Goal: Task Accomplishment & Management: Manage account settings

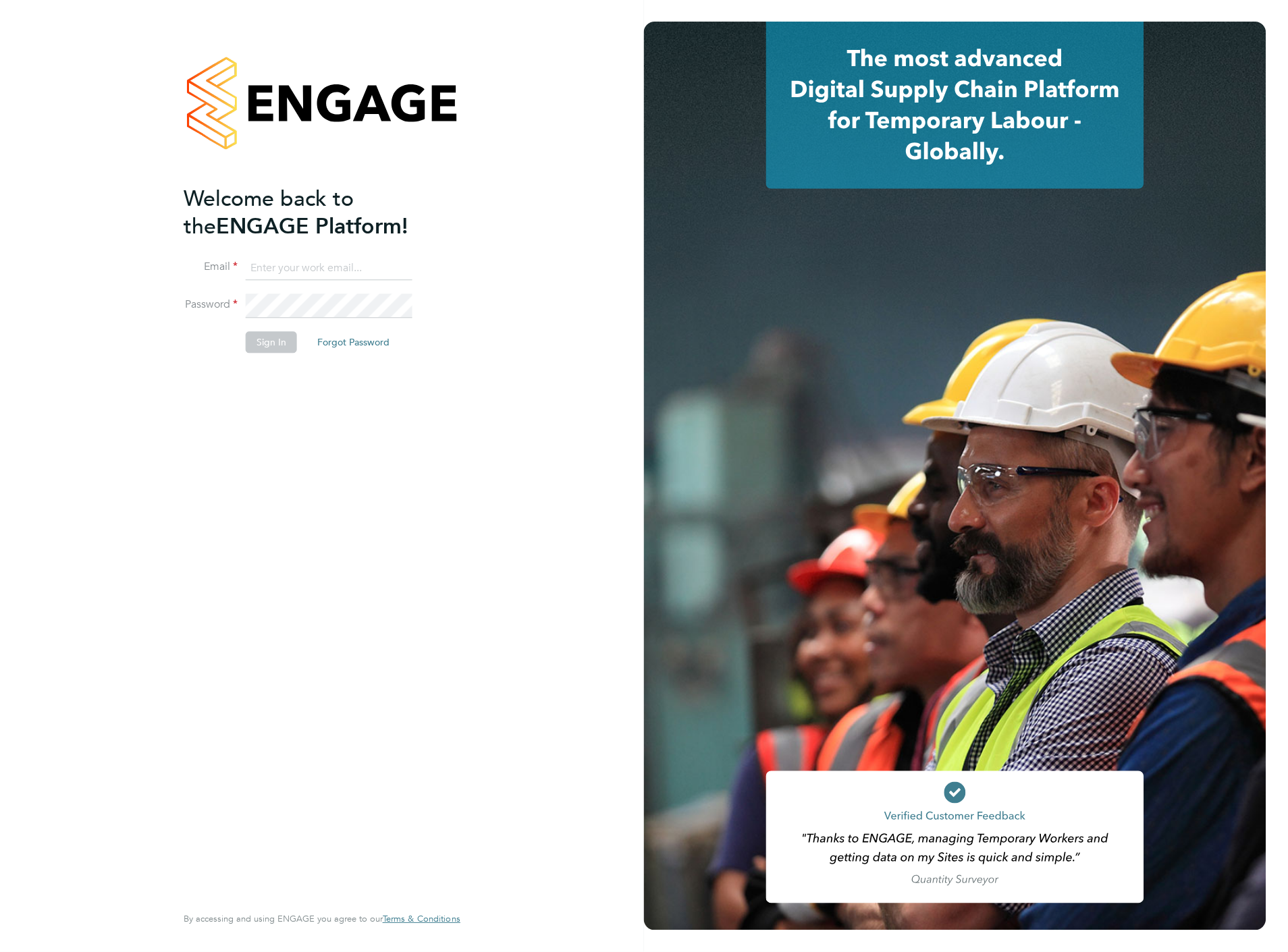
type input "liam.baird@cpplc.com"
click at [275, 344] on button "Sign In" at bounding box center [271, 342] width 51 height 22
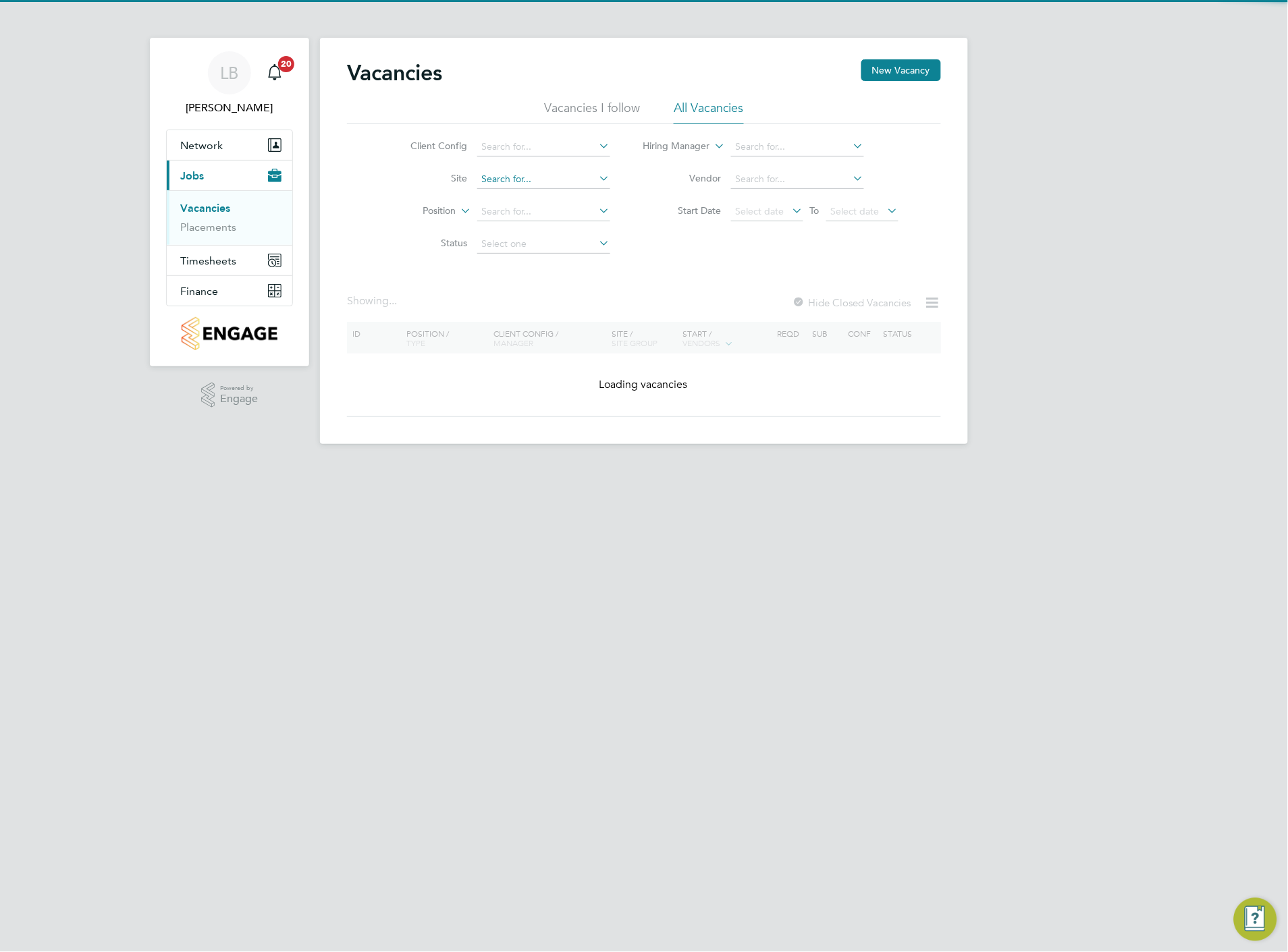
click at [507, 176] on input at bounding box center [543, 179] width 133 height 19
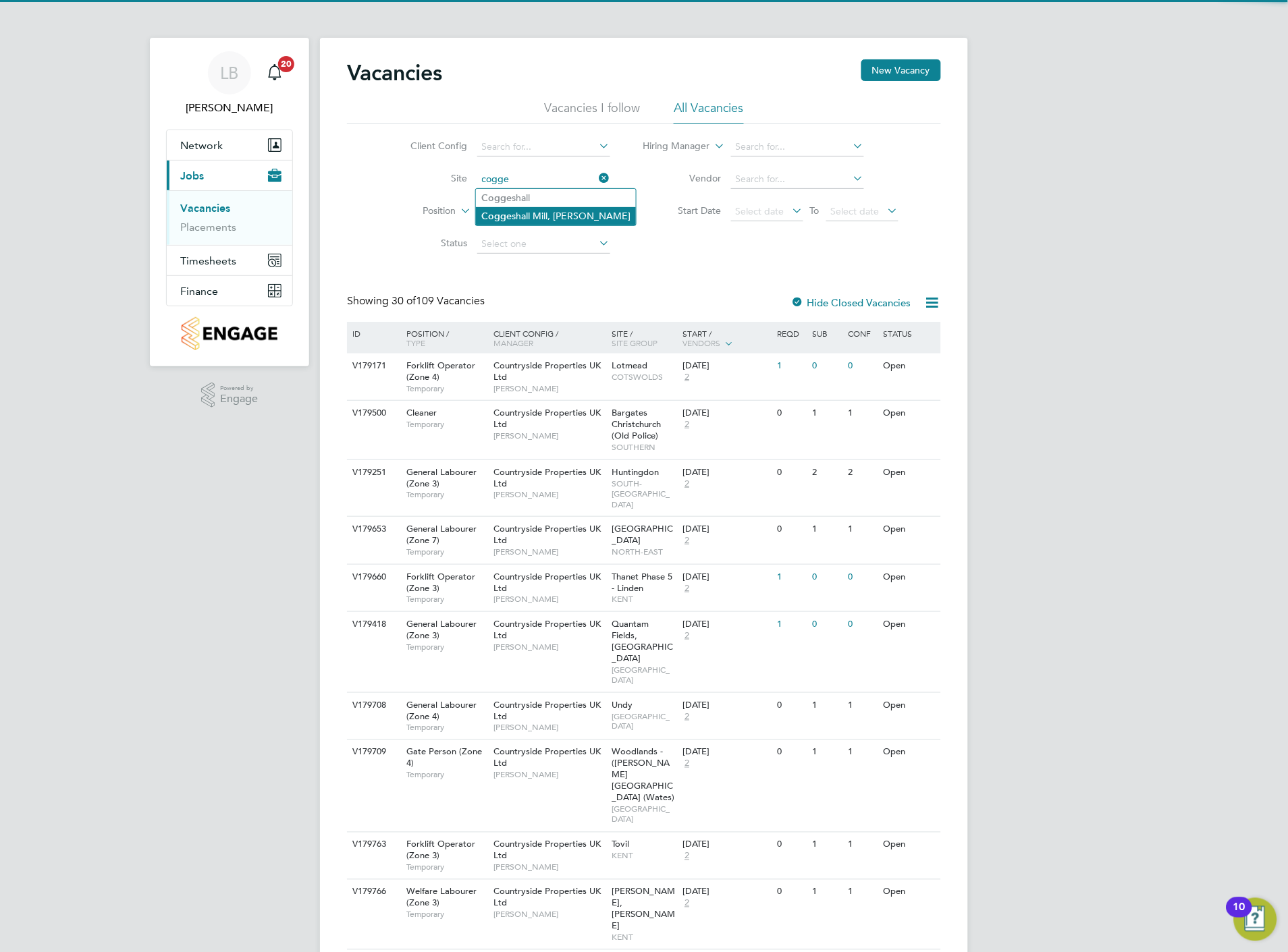
click at [505, 213] on b "Cogge" at bounding box center [496, 216] width 30 height 11
type input "[PERSON_NAME] Mill, [GEOGRAPHIC_DATA]"
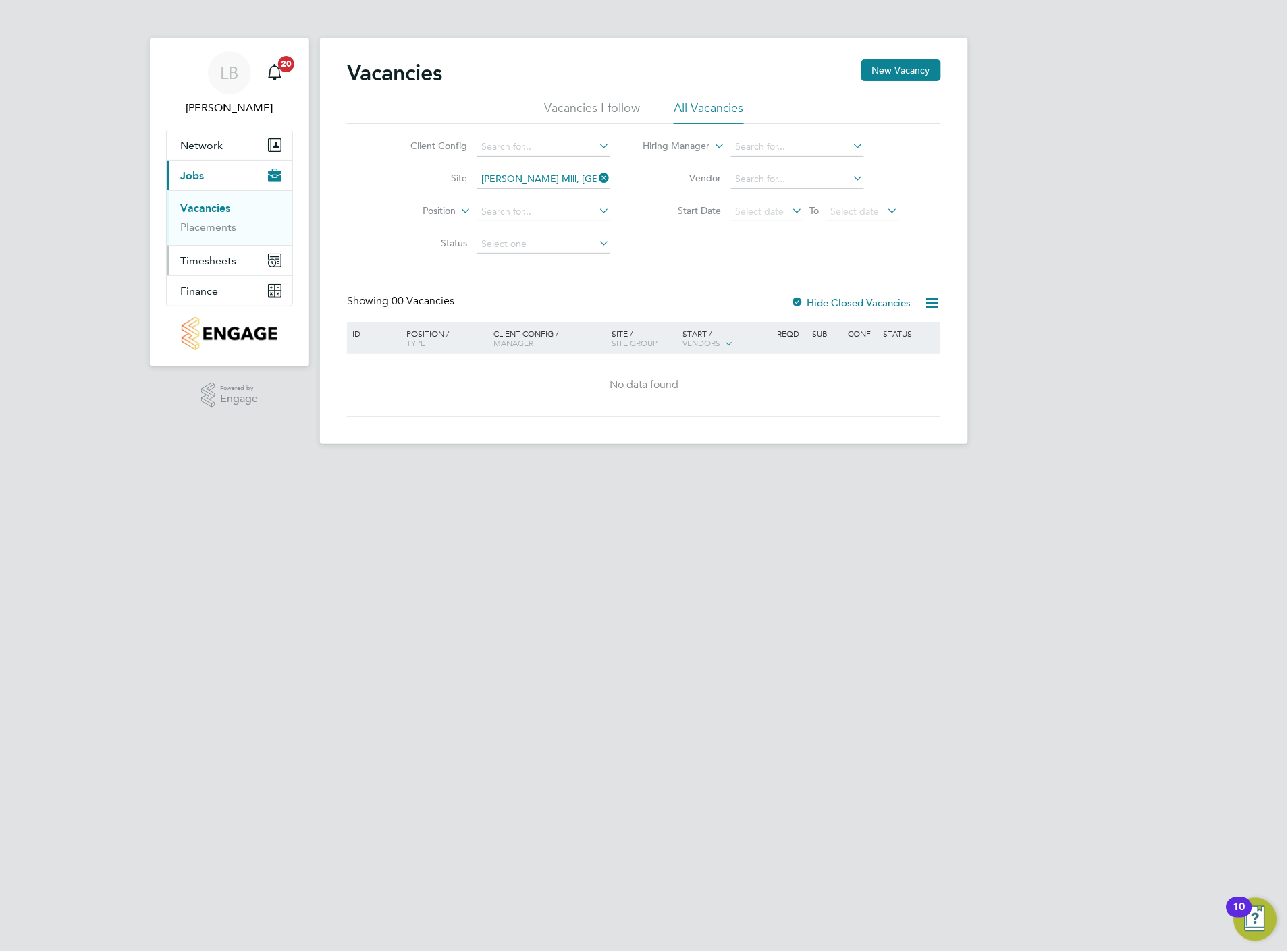
click at [201, 259] on span "Timesheets" at bounding box center [208, 260] width 56 height 13
click at [211, 238] on link "Timesheets" at bounding box center [208, 238] width 56 height 13
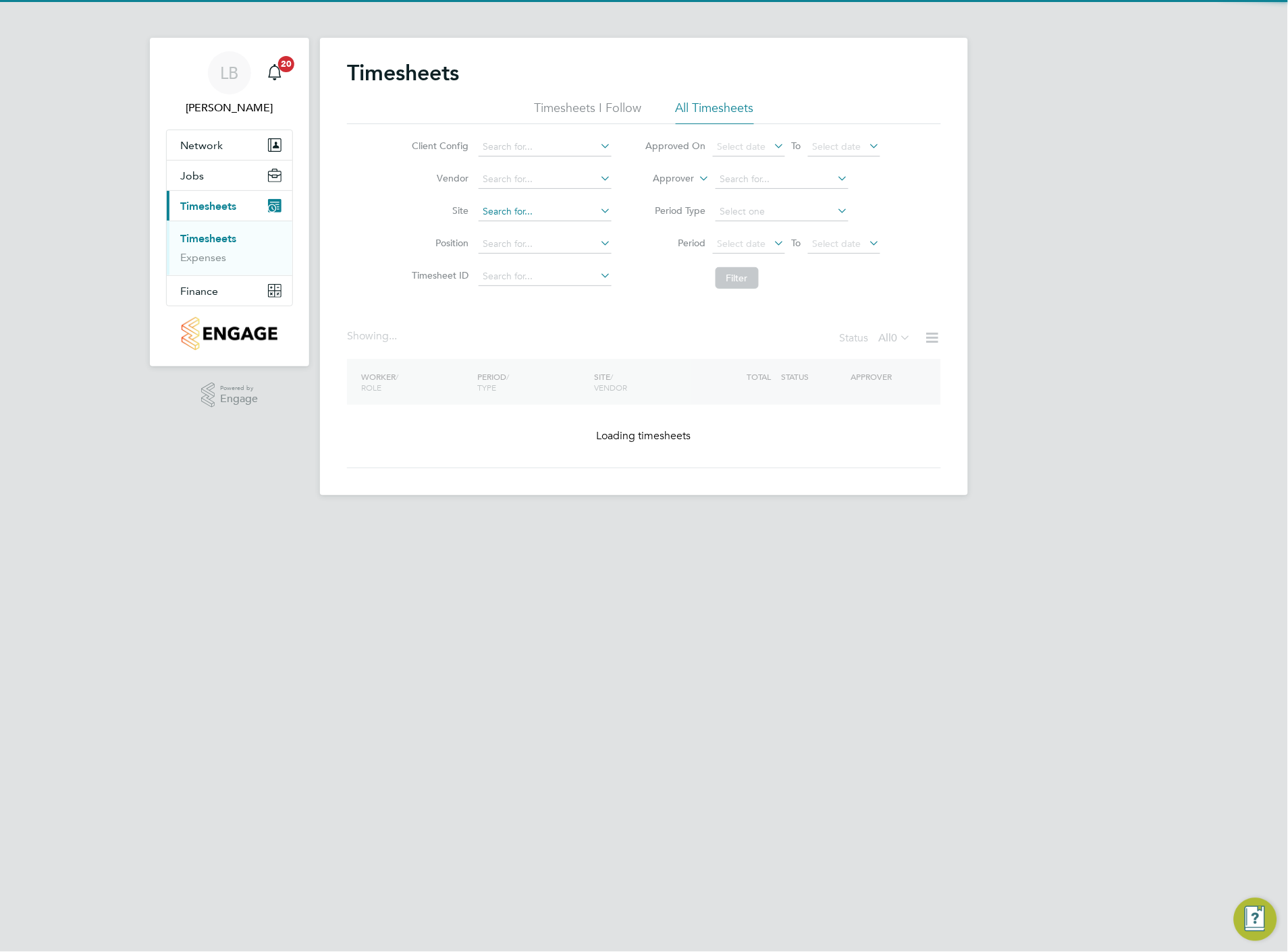
click at [524, 211] on input at bounding box center [545, 212] width 133 height 19
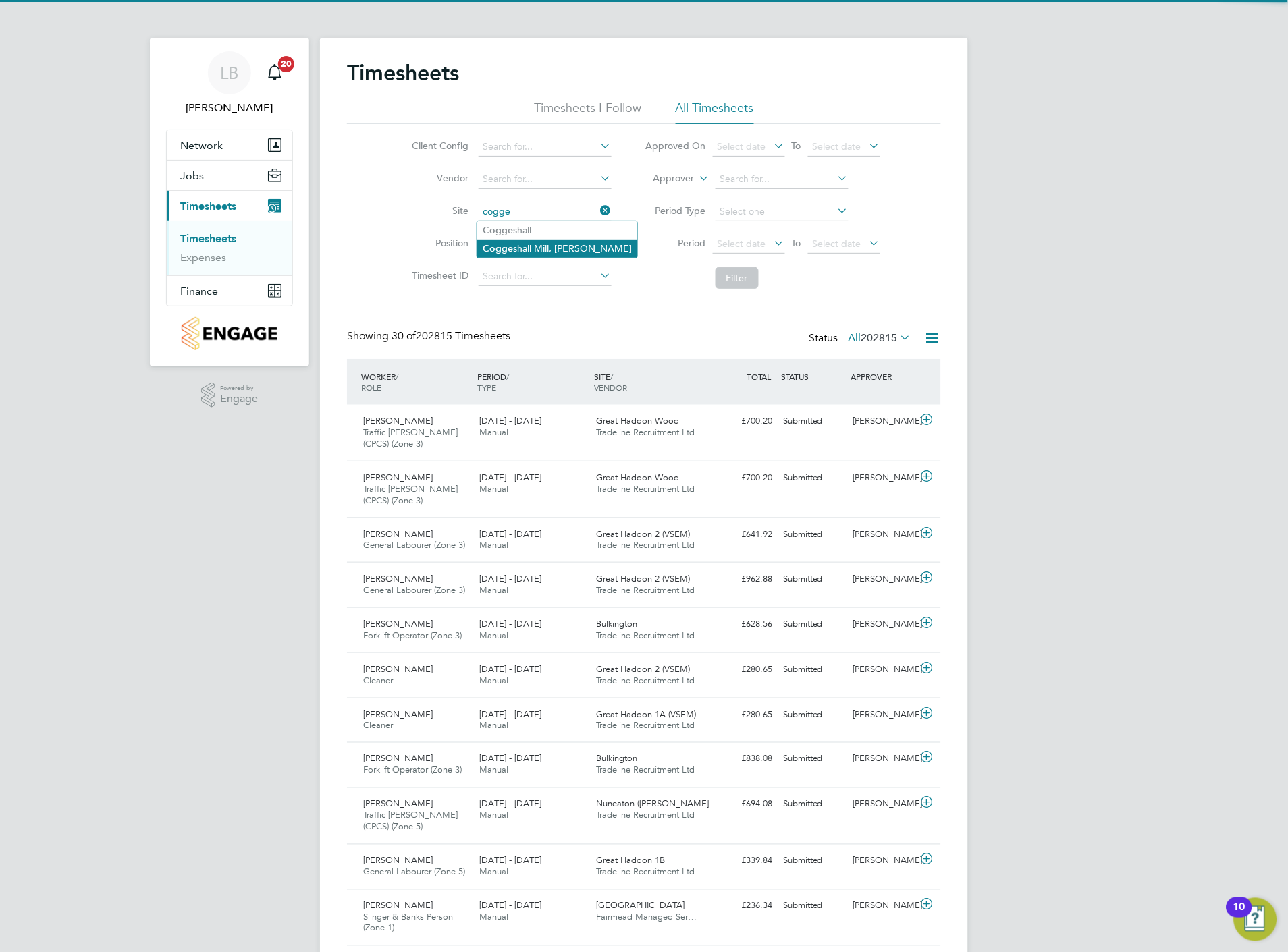
click at [538, 248] on li "Cogge shall Mill, Coggeshall" at bounding box center [557, 248] width 160 height 18
type input "[PERSON_NAME] Mill, [GEOGRAPHIC_DATA]"
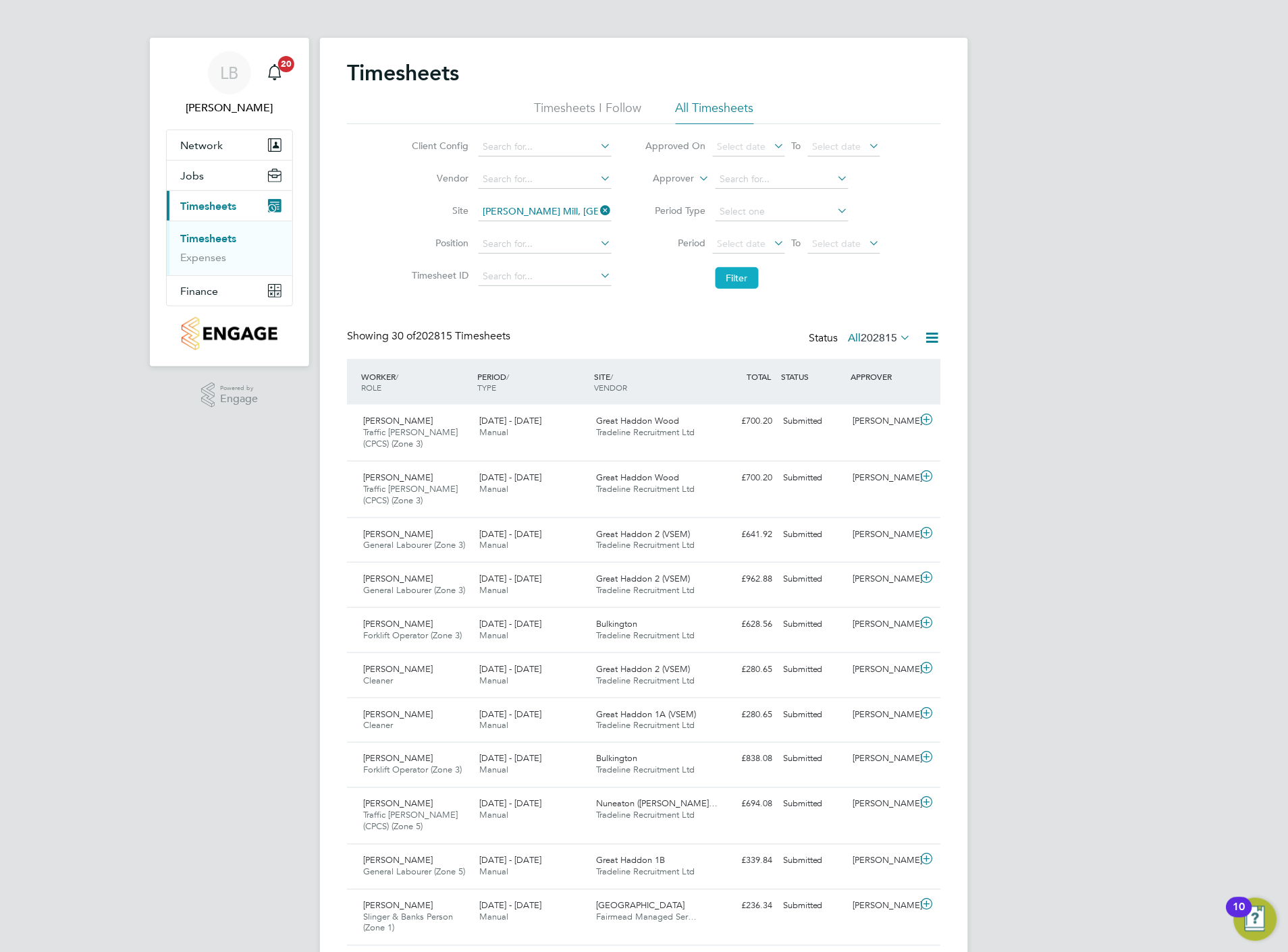
click at [728, 273] on button "Filter" at bounding box center [738, 278] width 43 height 22
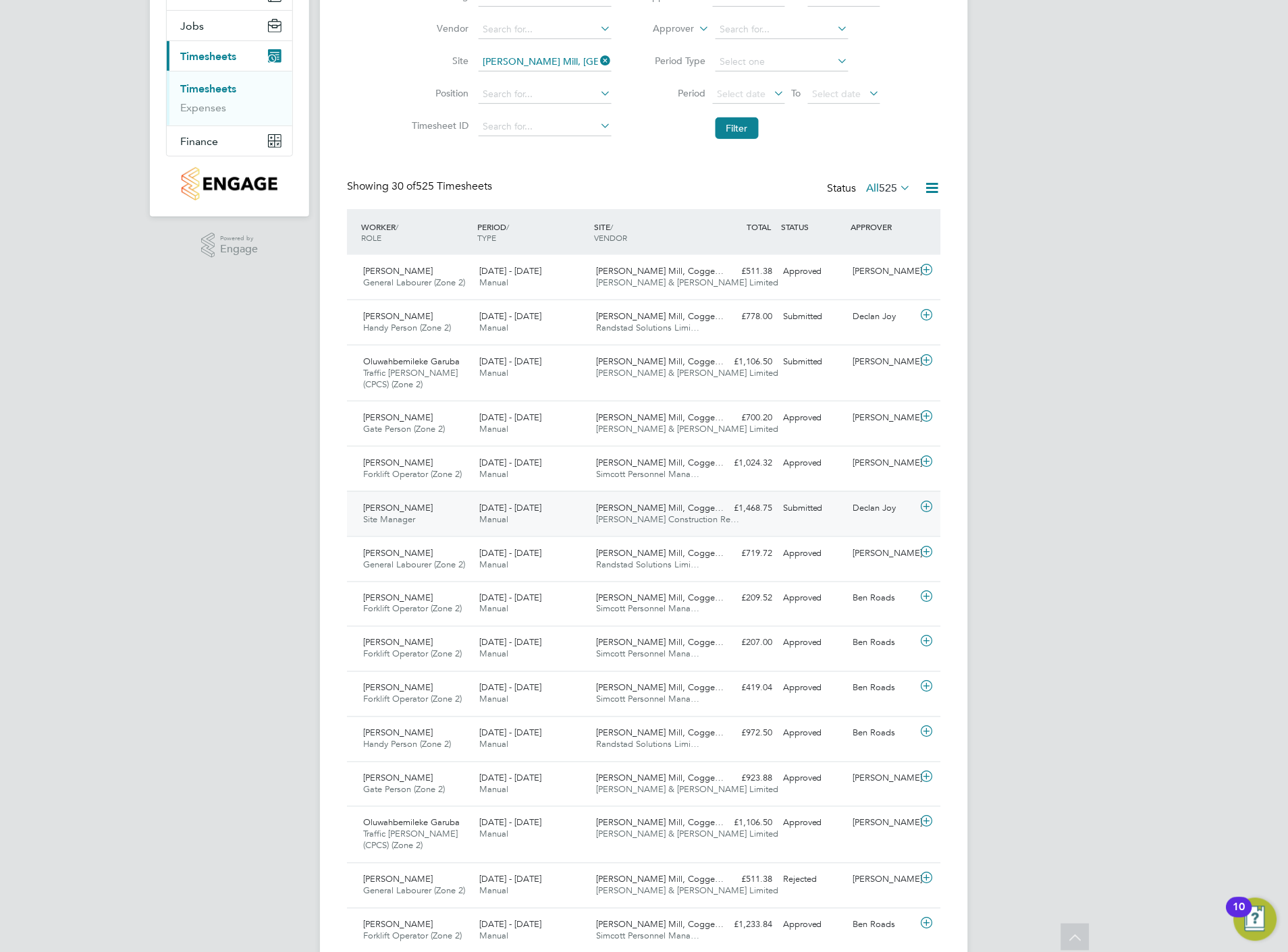
click at [930, 506] on icon at bounding box center [927, 507] width 17 height 11
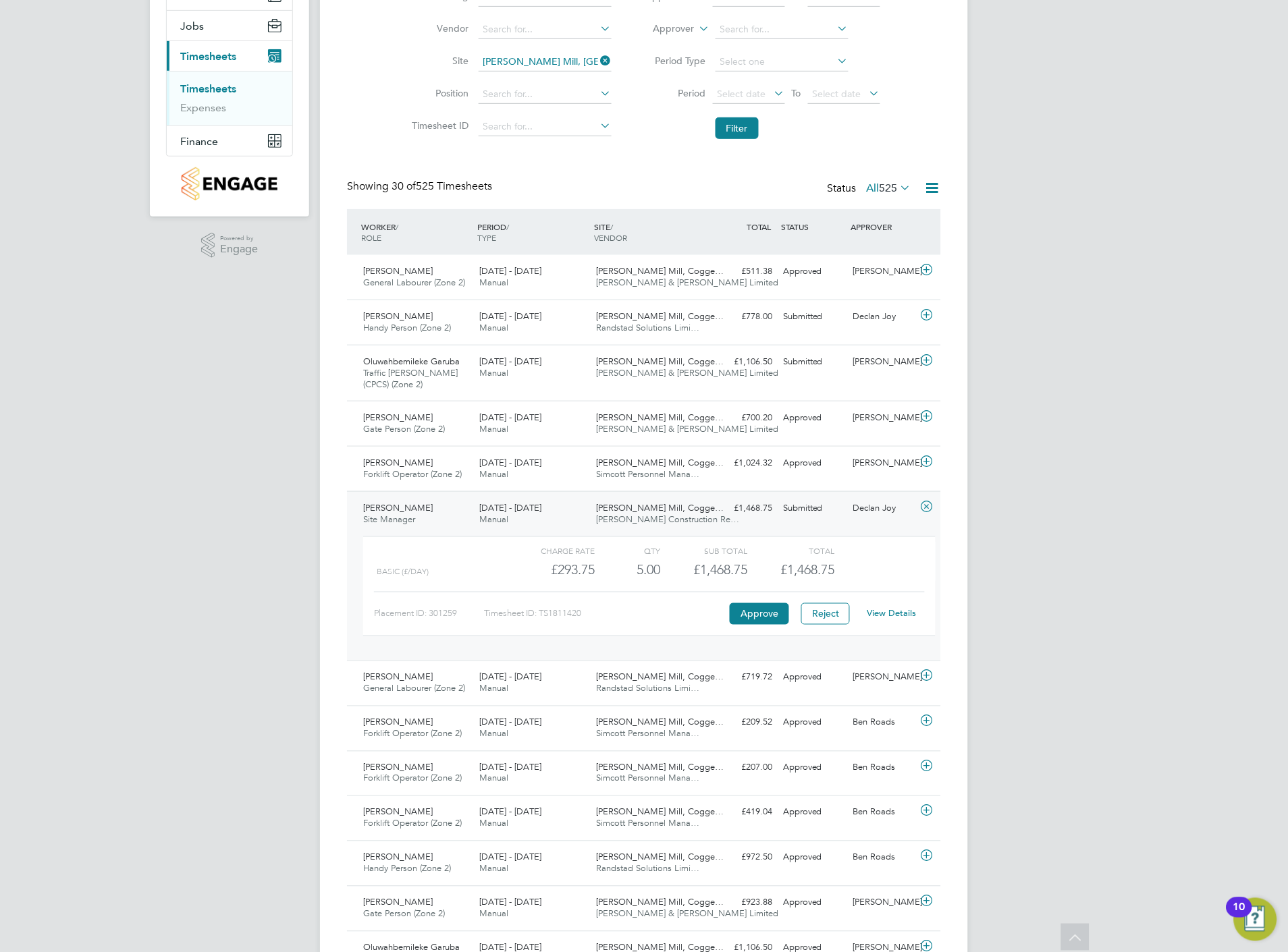
click at [891, 617] on link "View Details" at bounding box center [892, 613] width 49 height 11
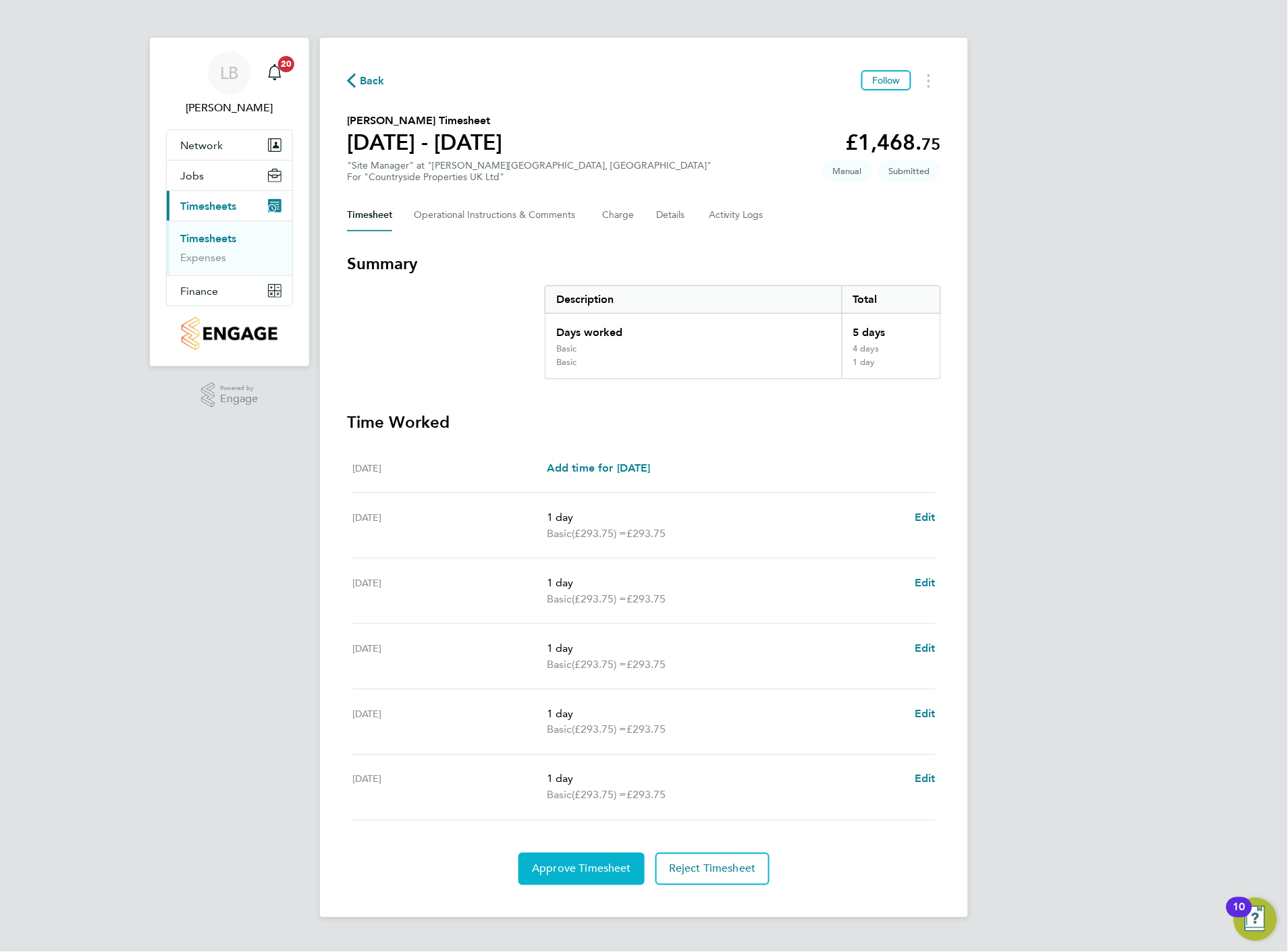
click at [588, 868] on span "Approve Timesheet" at bounding box center [581, 869] width 99 height 14
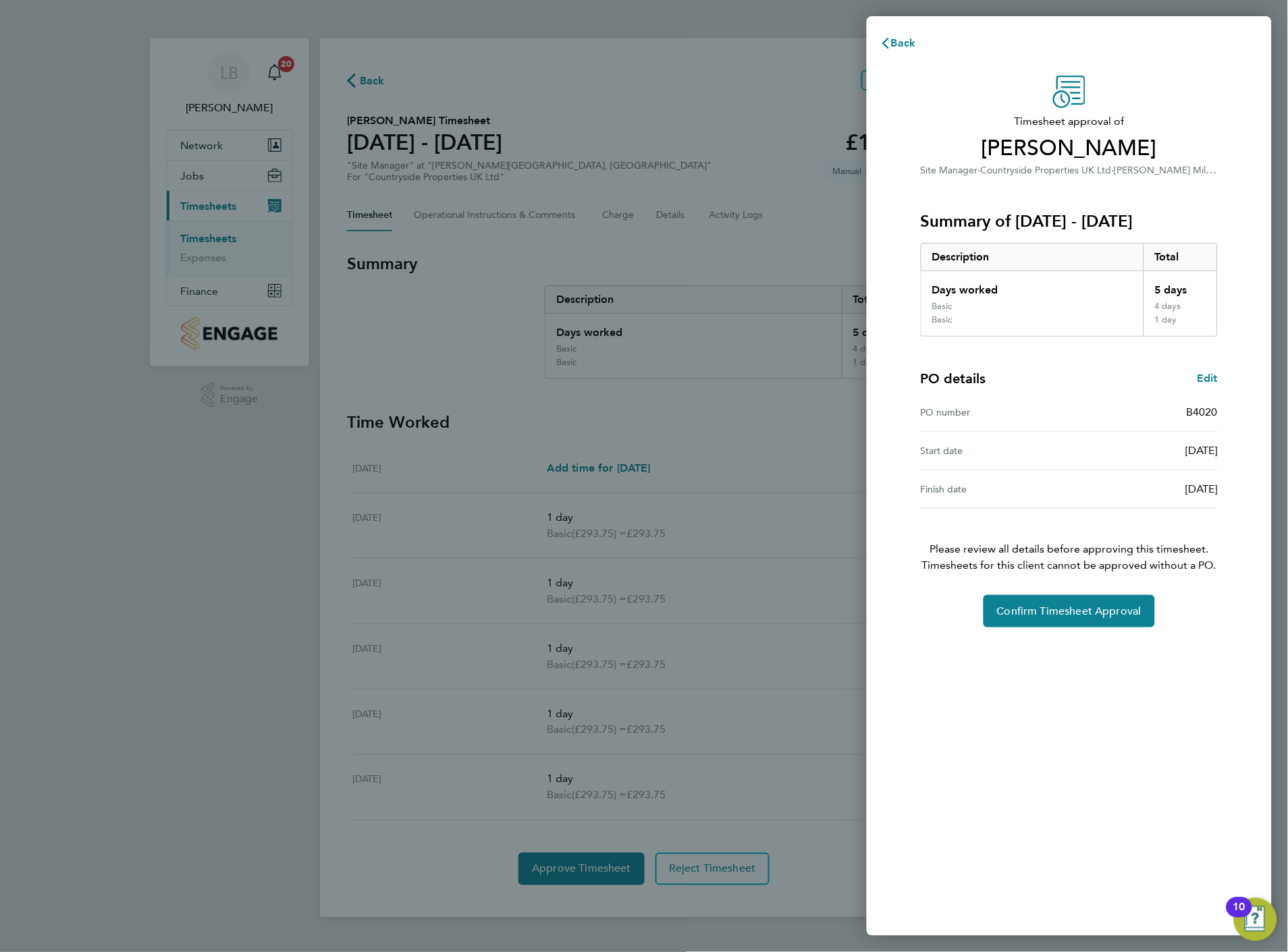
click at [1075, 586] on div "Timesheet approval of Chris Mcnally Site Manager · Countryside Properties UK Lt…" at bounding box center [1070, 352] width 330 height 552
click at [1071, 607] on span "Confirm Timesheet Approval" at bounding box center [1070, 611] width 145 height 14
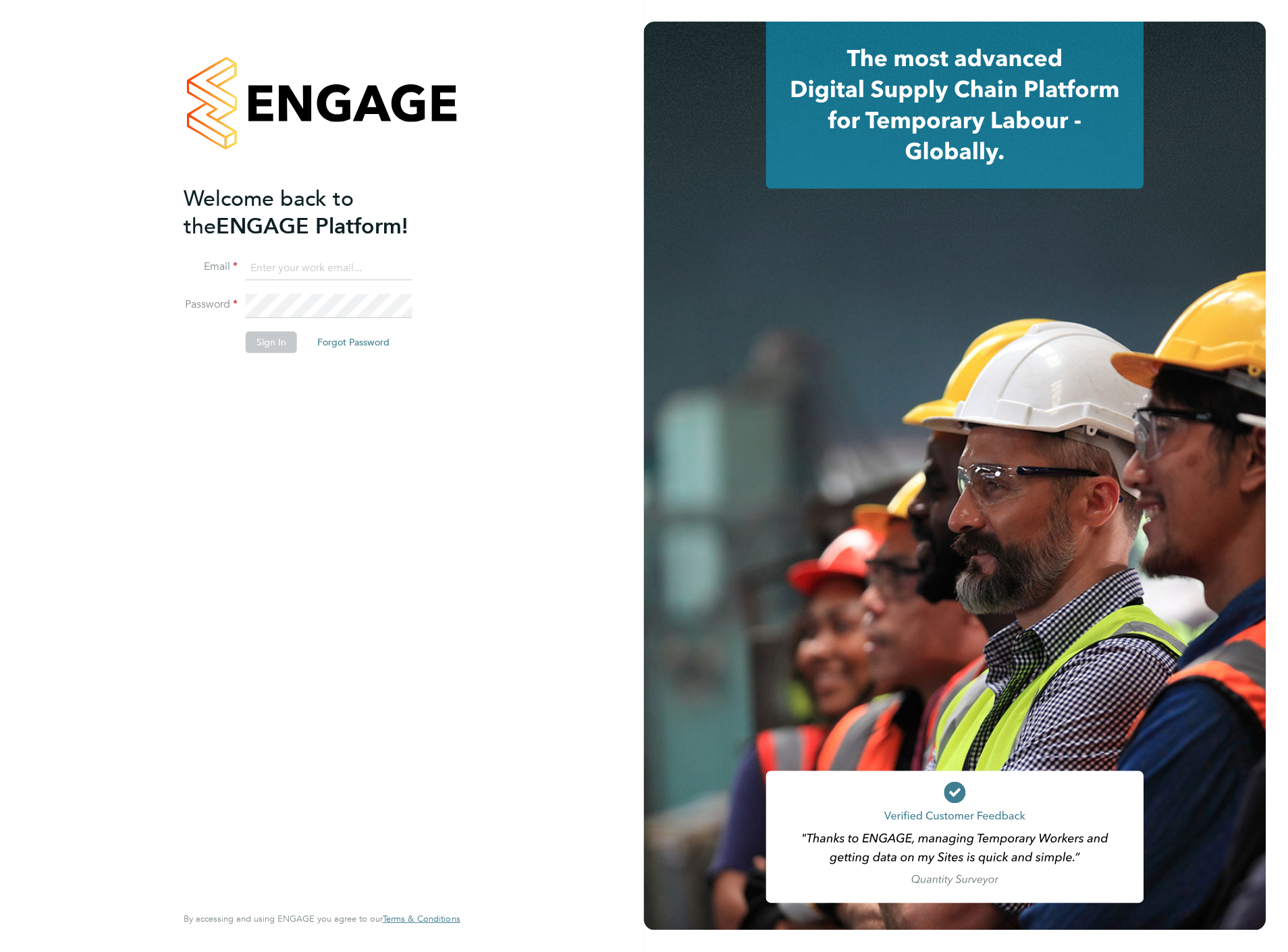
type input "liam.baird@cpplc.com"
click at [264, 335] on button "Sign In" at bounding box center [271, 342] width 51 height 22
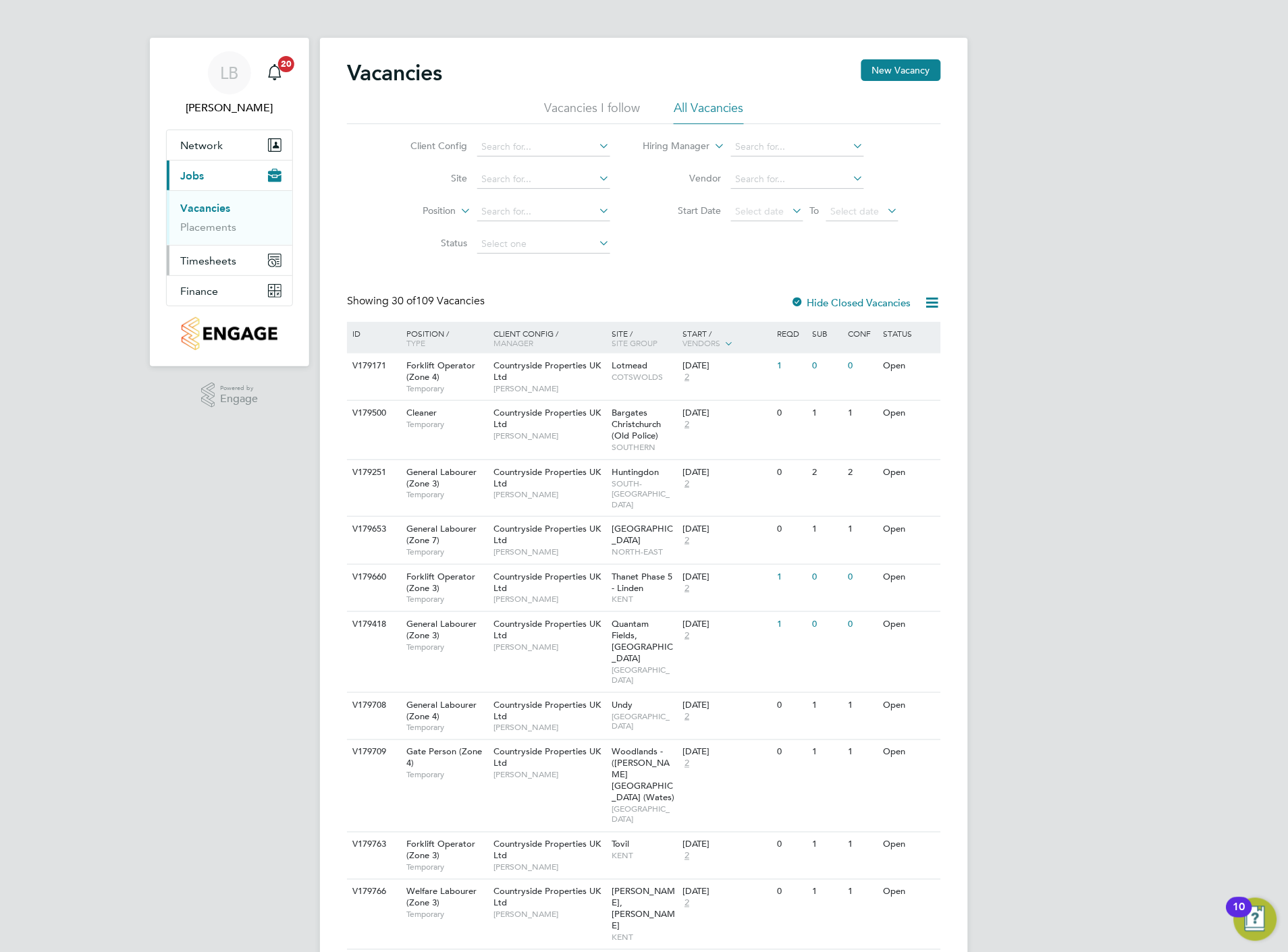
click at [206, 255] on span "Timesheets" at bounding box center [208, 260] width 56 height 13
click at [213, 240] on link "Timesheets" at bounding box center [208, 238] width 56 height 13
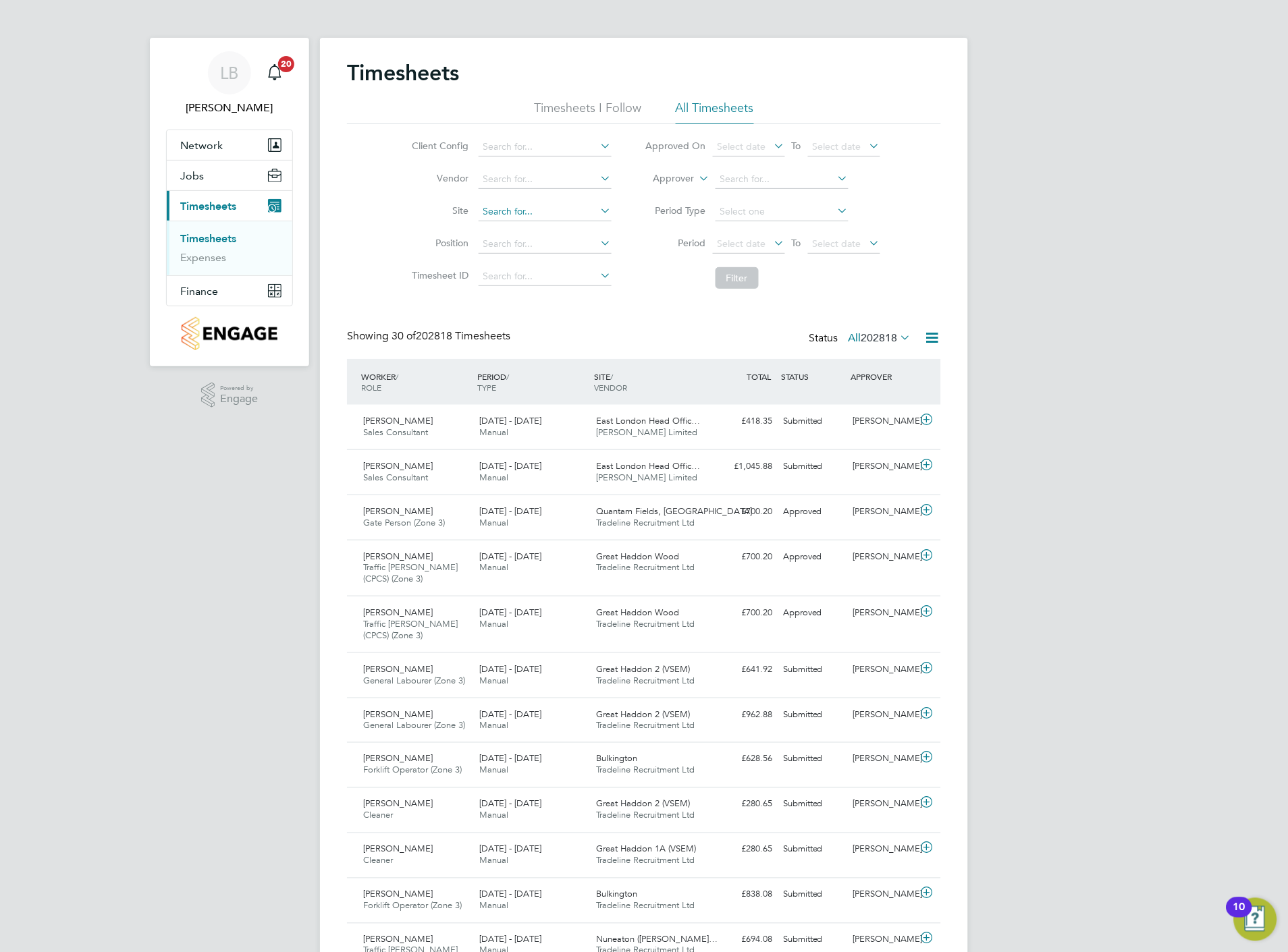
click at [503, 214] on input at bounding box center [545, 212] width 133 height 19
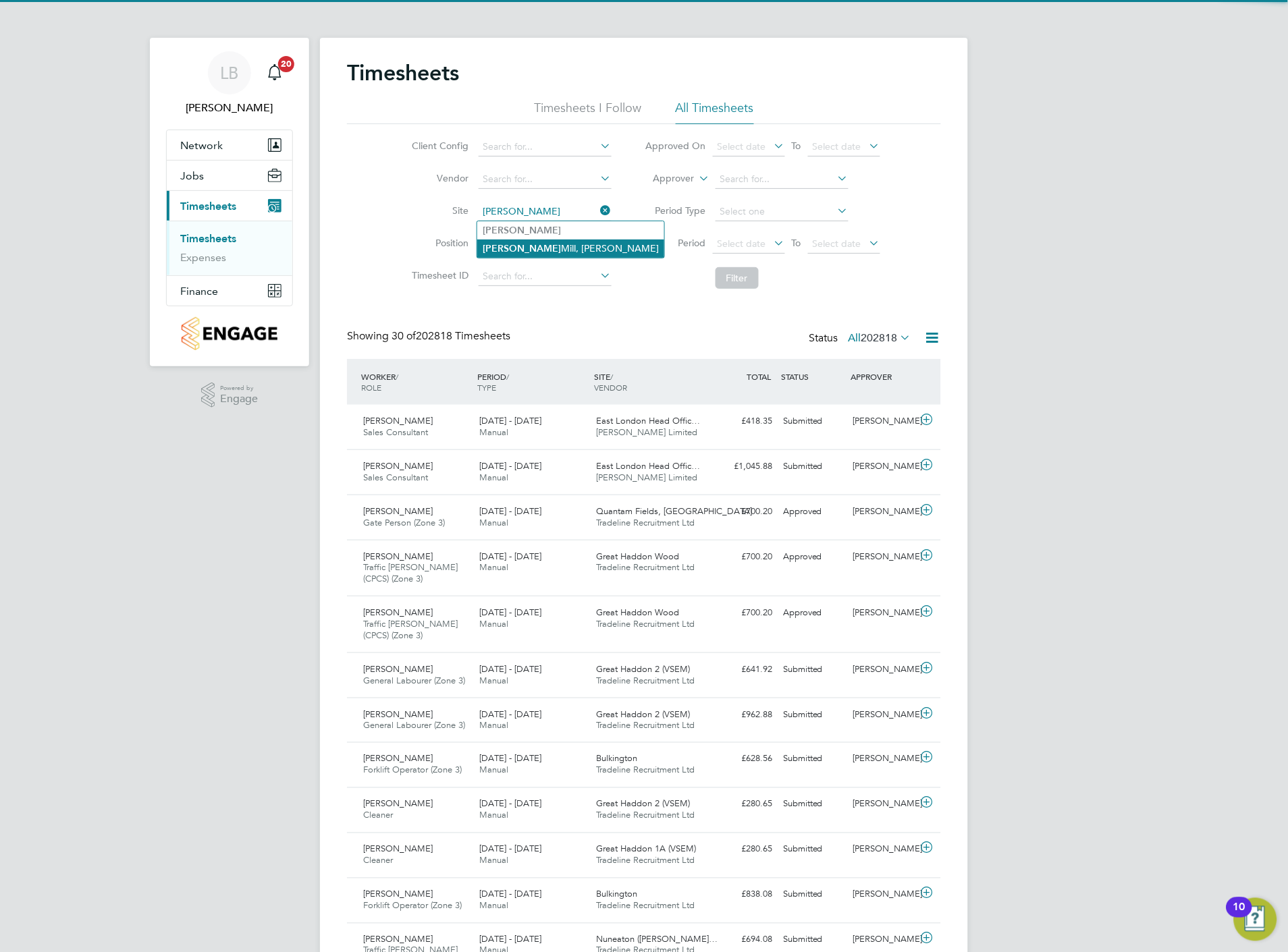
click at [520, 252] on b "Coggeshall" at bounding box center [522, 248] width 79 height 11
type input "[PERSON_NAME] Mill, [GEOGRAPHIC_DATA]"
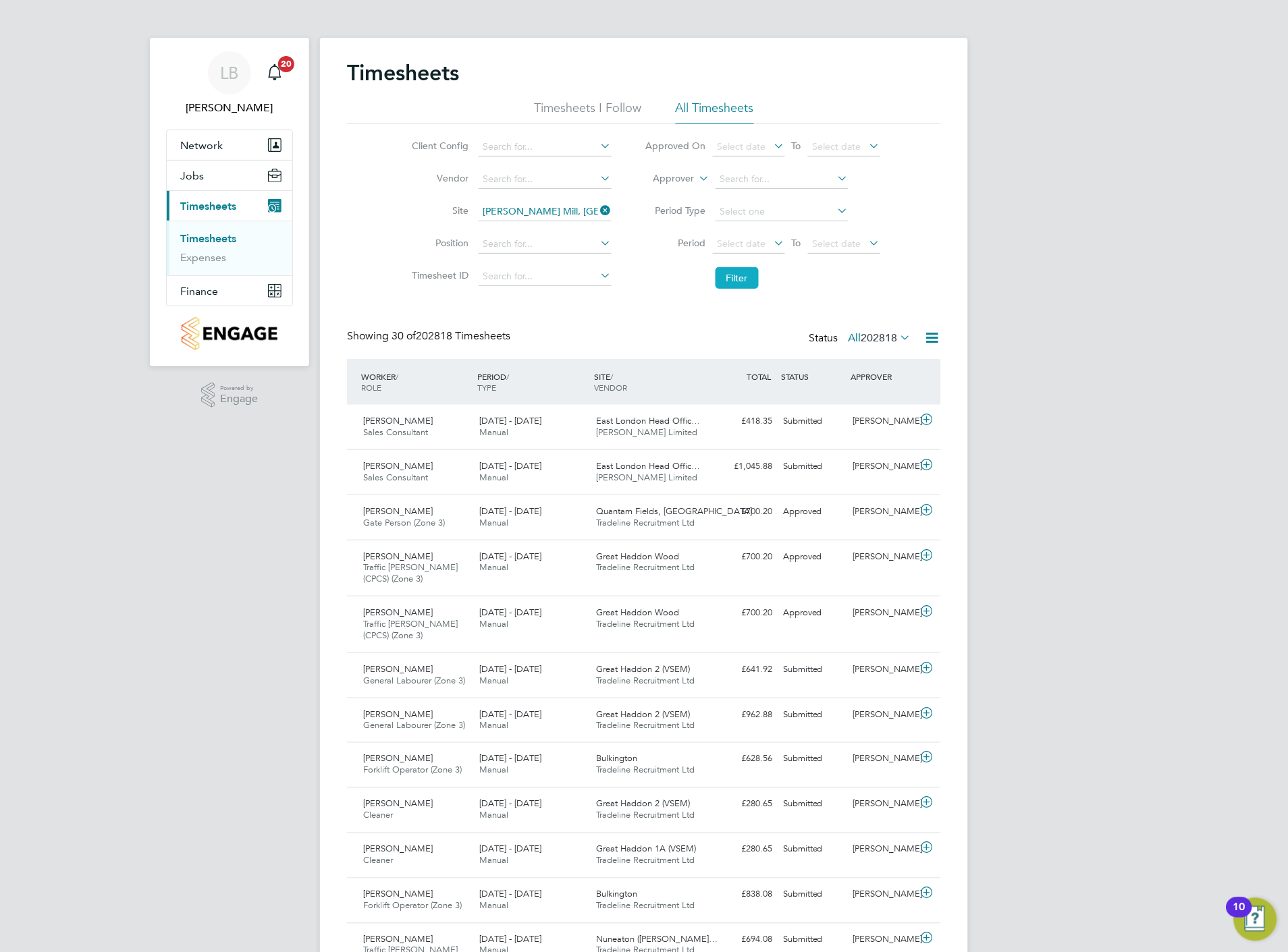
click at [726, 275] on button "Filter" at bounding box center [738, 278] width 43 height 22
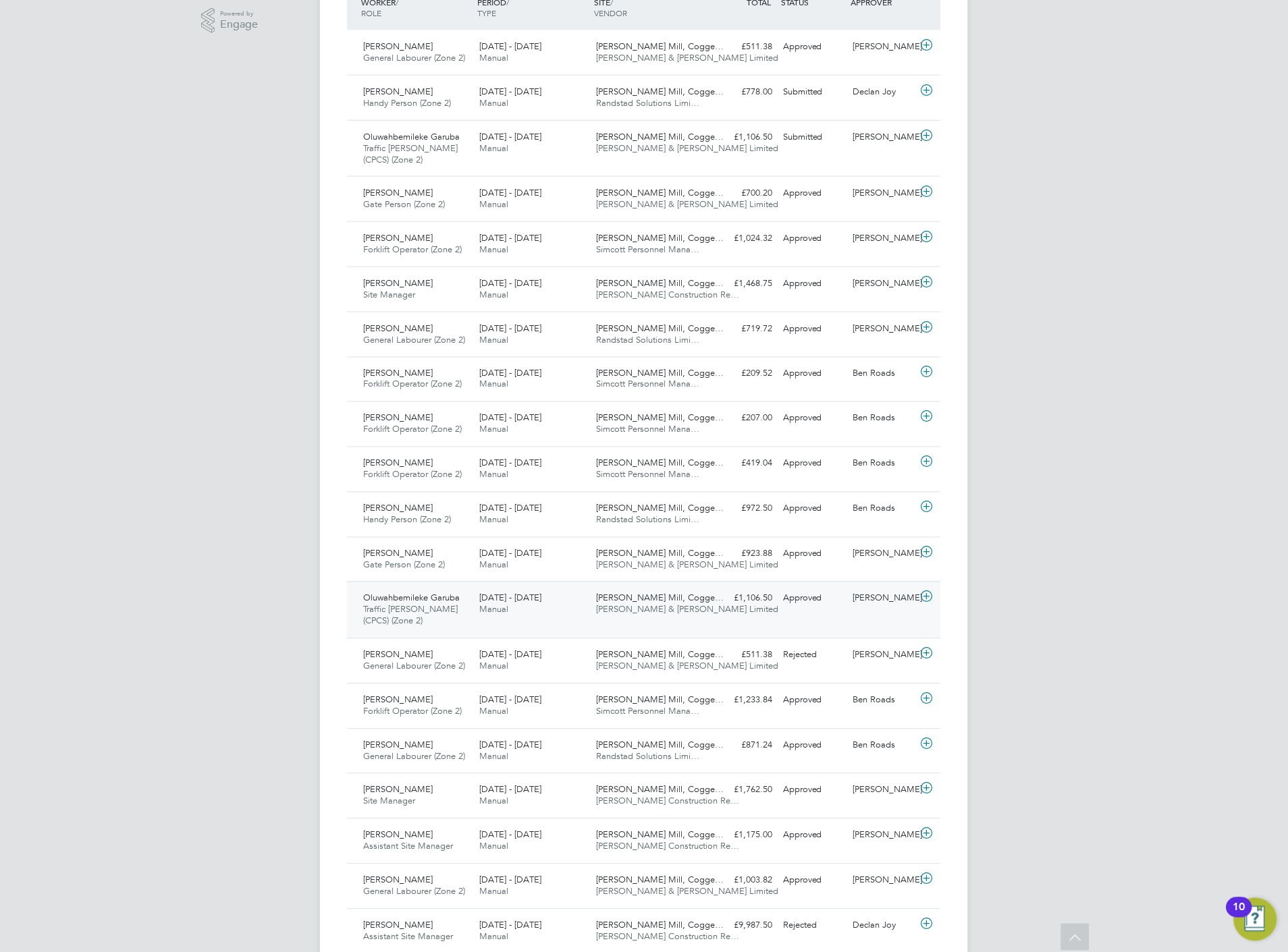
click at [930, 595] on icon at bounding box center [927, 597] width 17 height 11
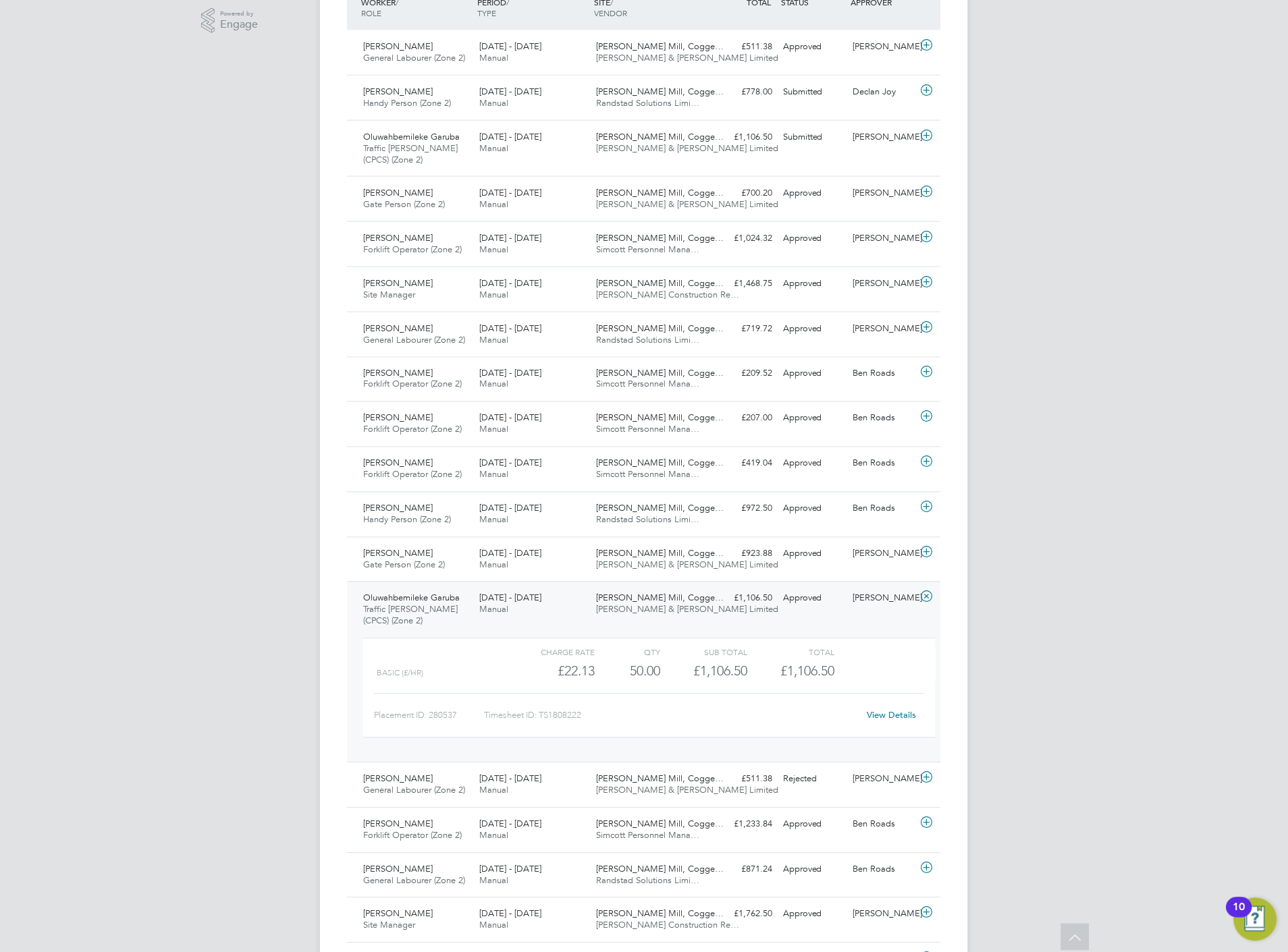
click at [892, 716] on link "View Details" at bounding box center [892, 715] width 49 height 11
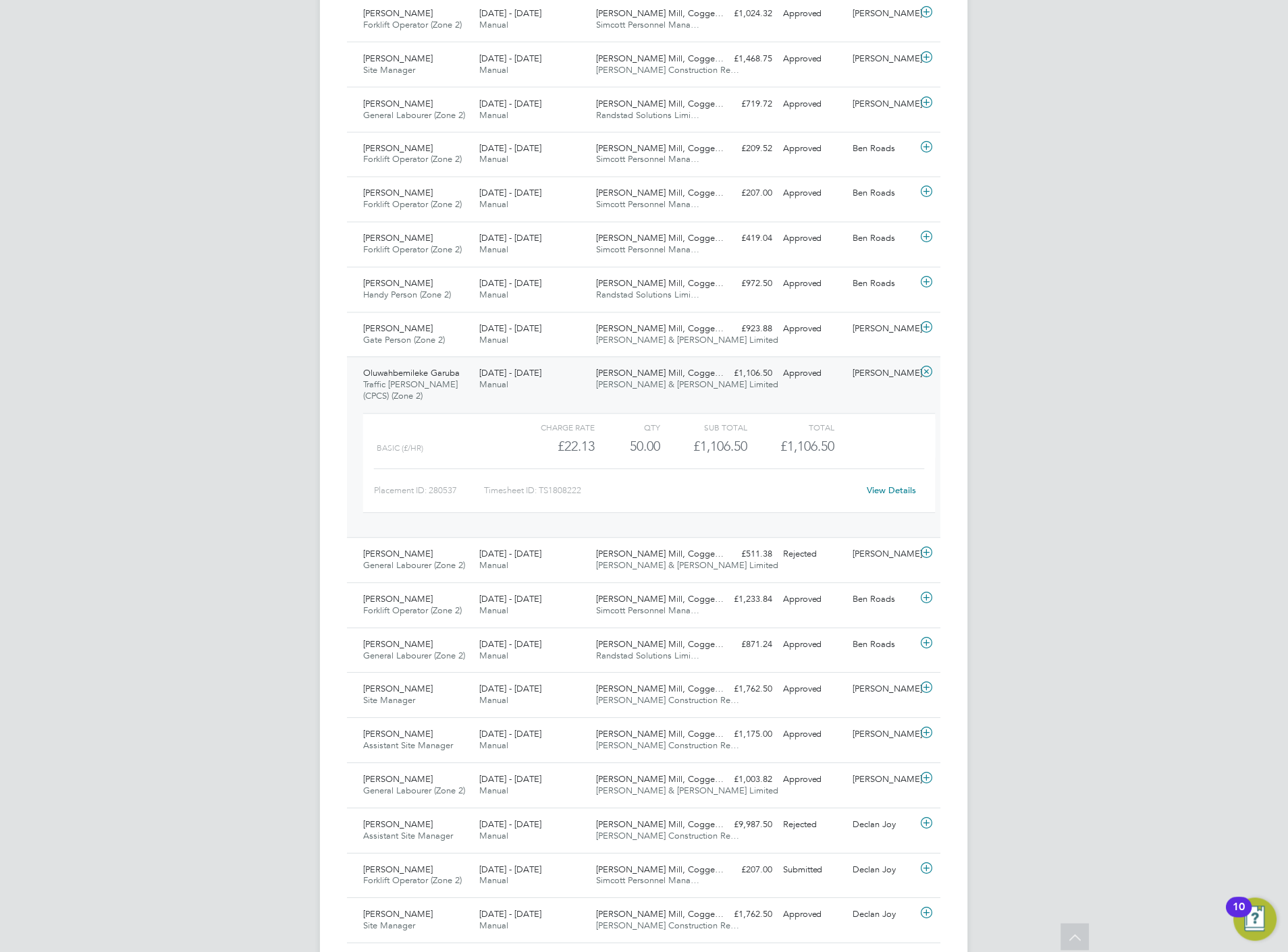
click at [928, 375] on icon at bounding box center [927, 373] width 17 height 11
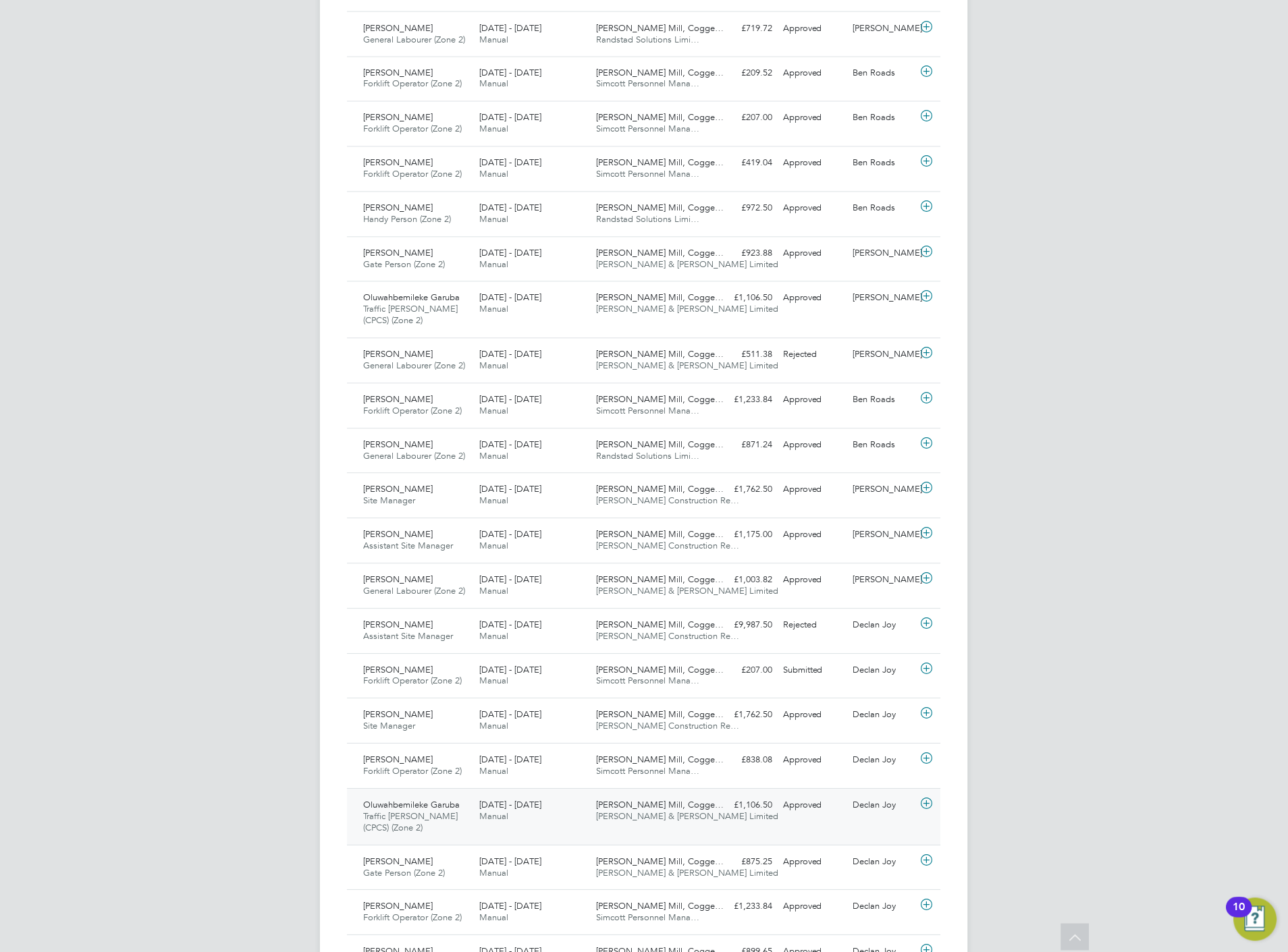
click at [927, 808] on icon at bounding box center [927, 805] width 17 height 11
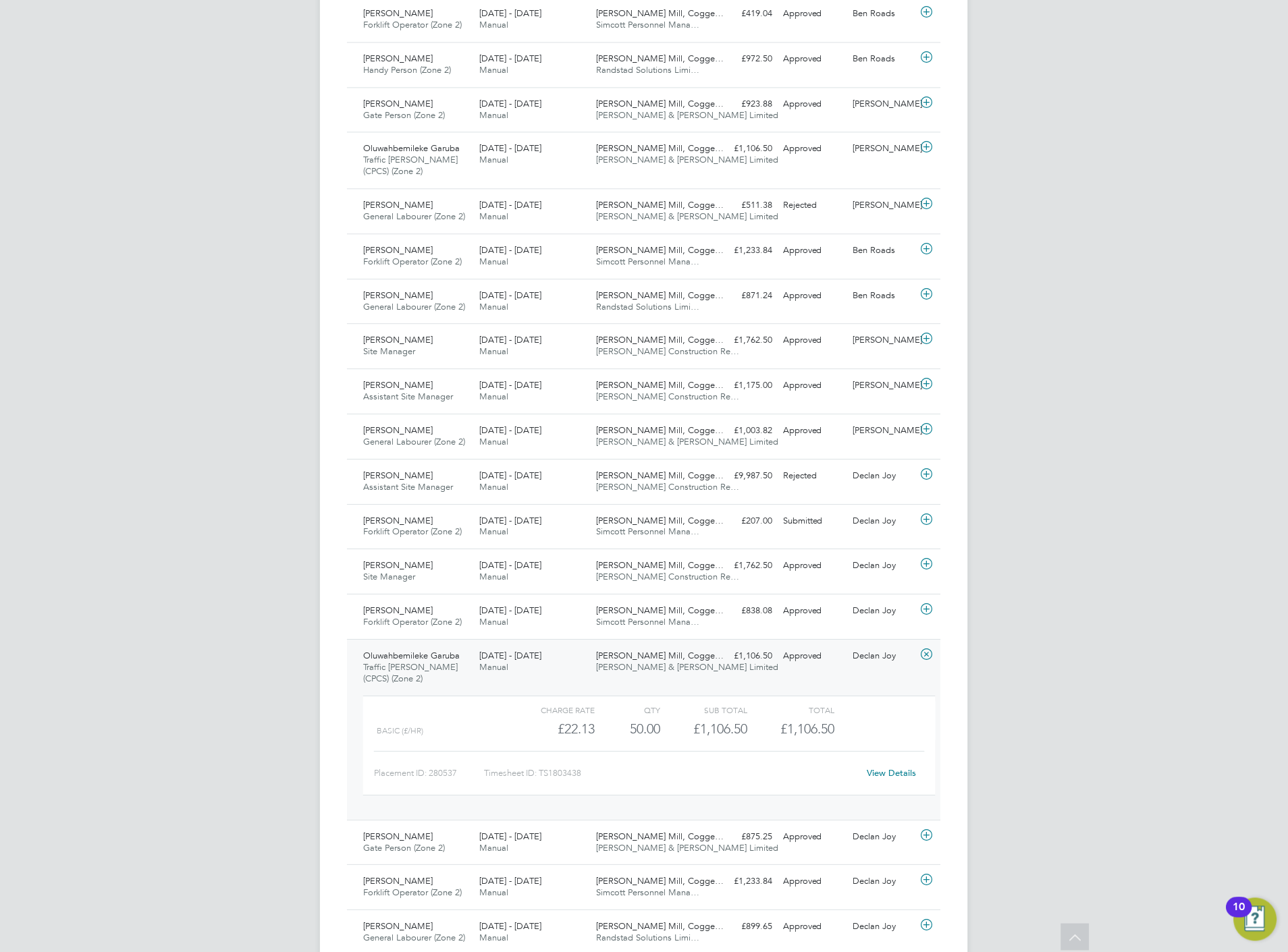
click at [889, 773] on link "View Details" at bounding box center [892, 773] width 49 height 11
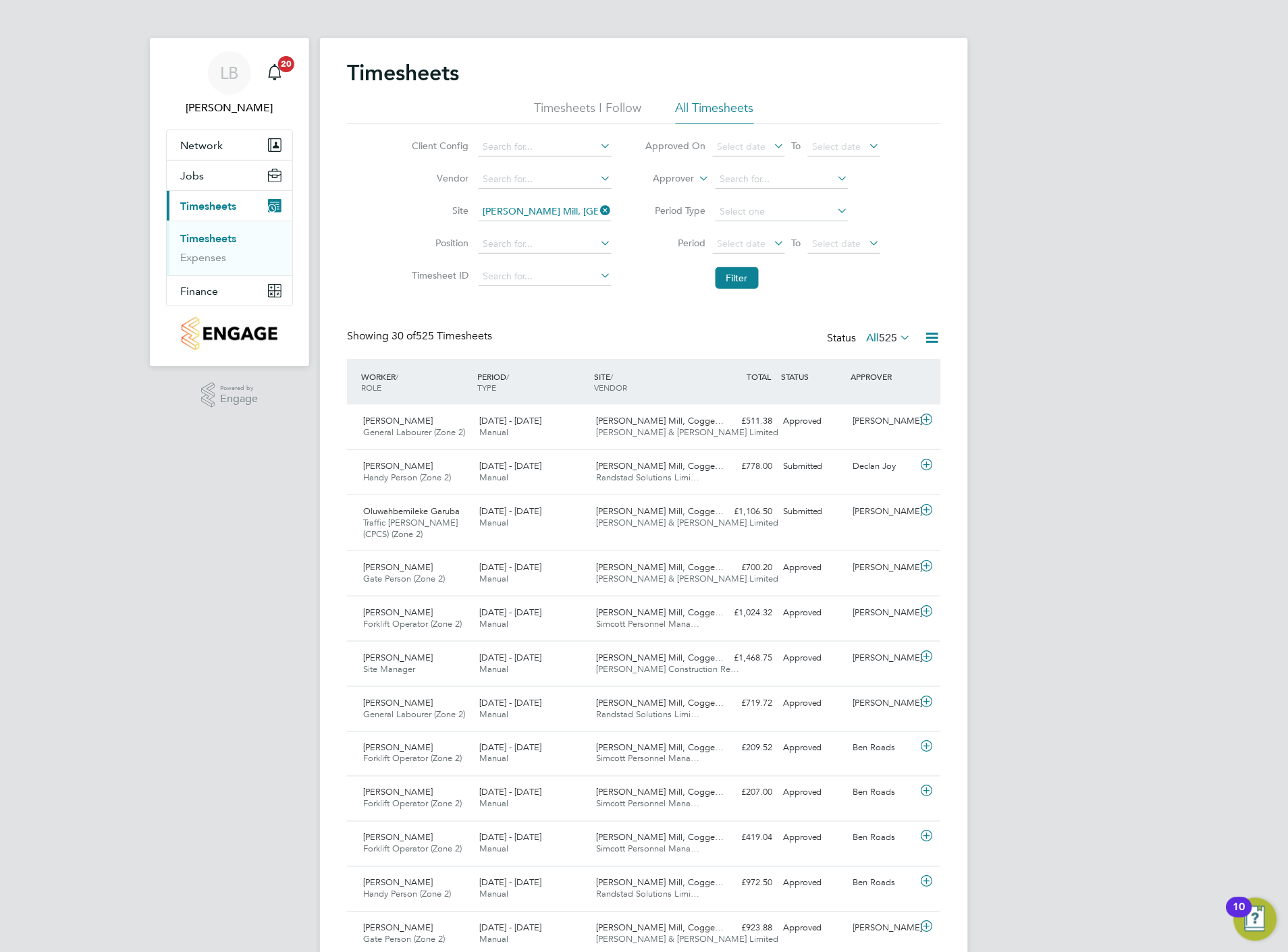
click at [200, 241] on link "Timesheets" at bounding box center [208, 238] width 56 height 13
click at [210, 238] on link "Timesheets" at bounding box center [208, 238] width 56 height 13
click at [599, 210] on icon at bounding box center [599, 210] width 0 height 19
click at [754, 275] on button "Filter" at bounding box center [738, 278] width 43 height 22
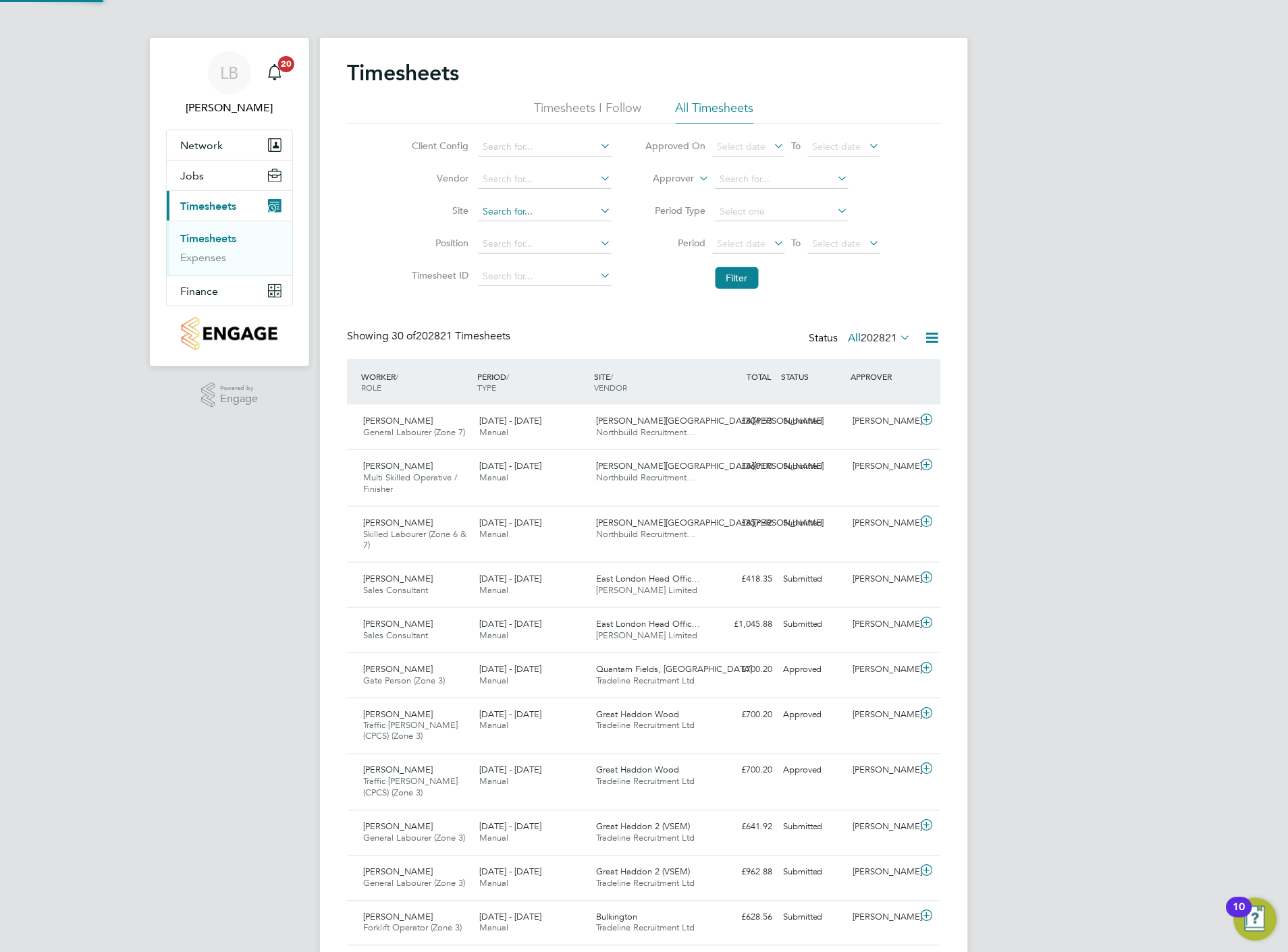
scroll to position [45, 117]
click at [494, 217] on input at bounding box center [545, 212] width 133 height 19
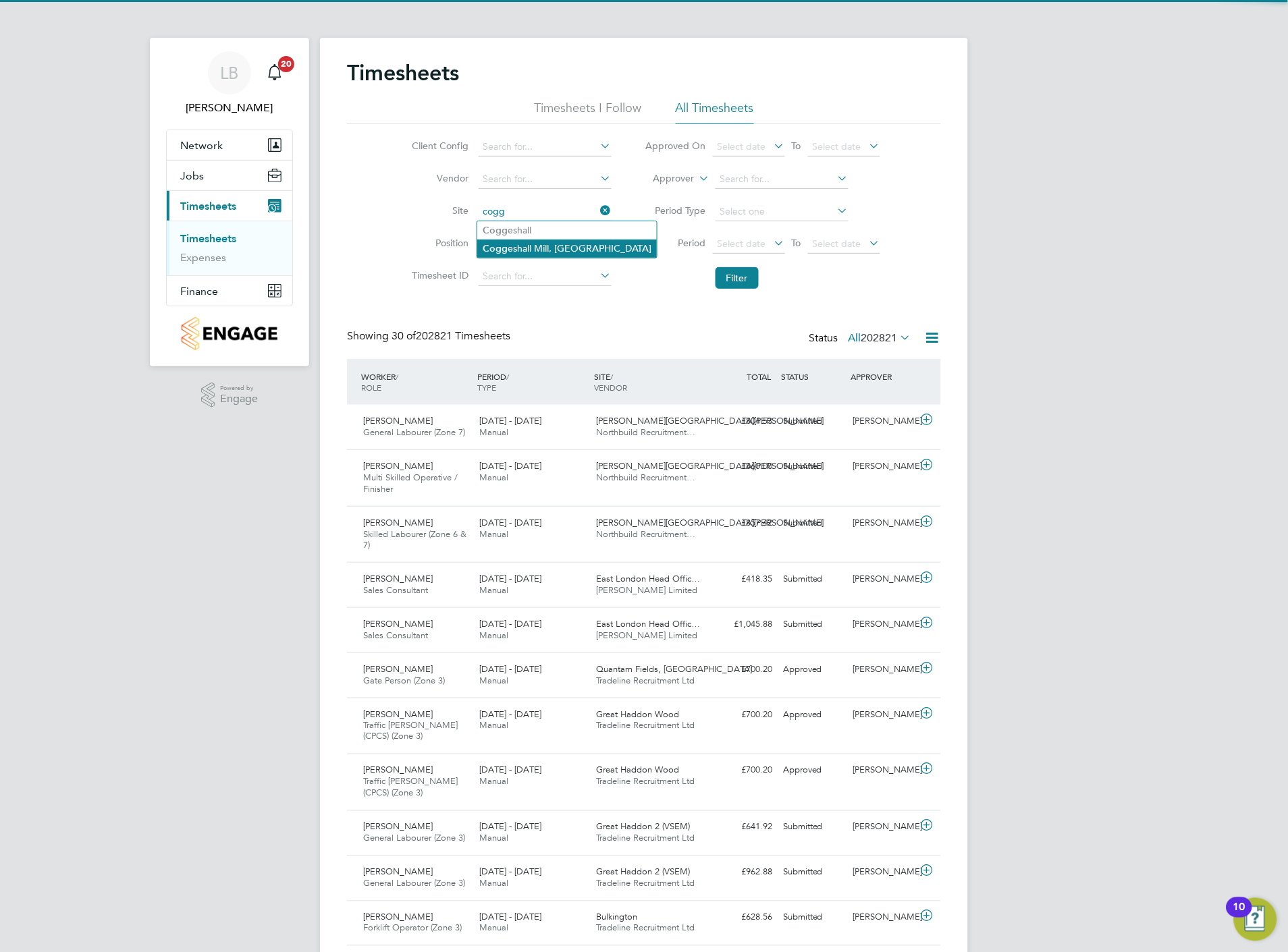
click at [525, 244] on li "Cogg eshall Mill, Coggeshall" at bounding box center [567, 248] width 179 height 18
type input "[PERSON_NAME] Mill, [GEOGRAPHIC_DATA]"
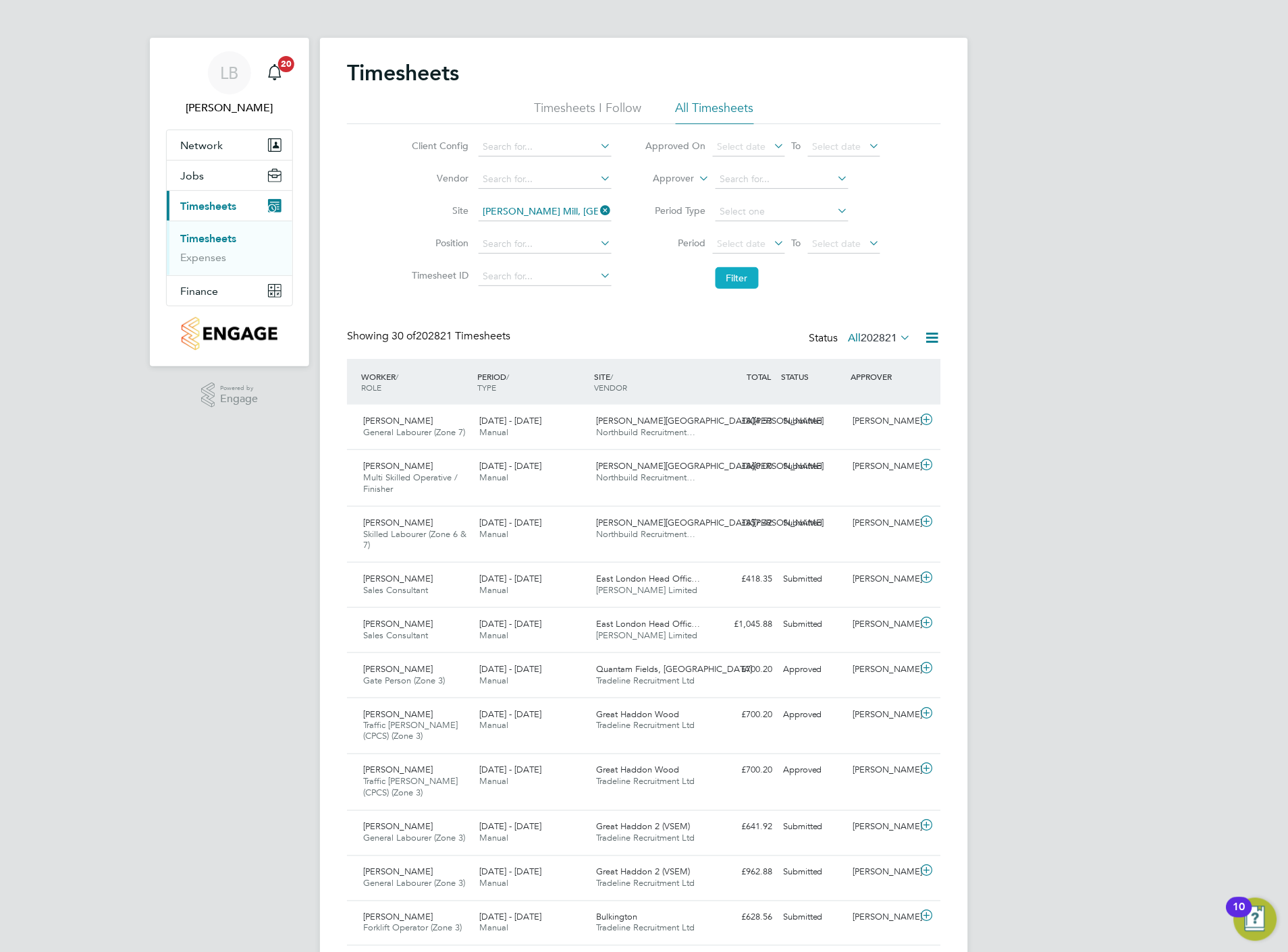
click at [725, 269] on button "Filter" at bounding box center [738, 278] width 43 height 22
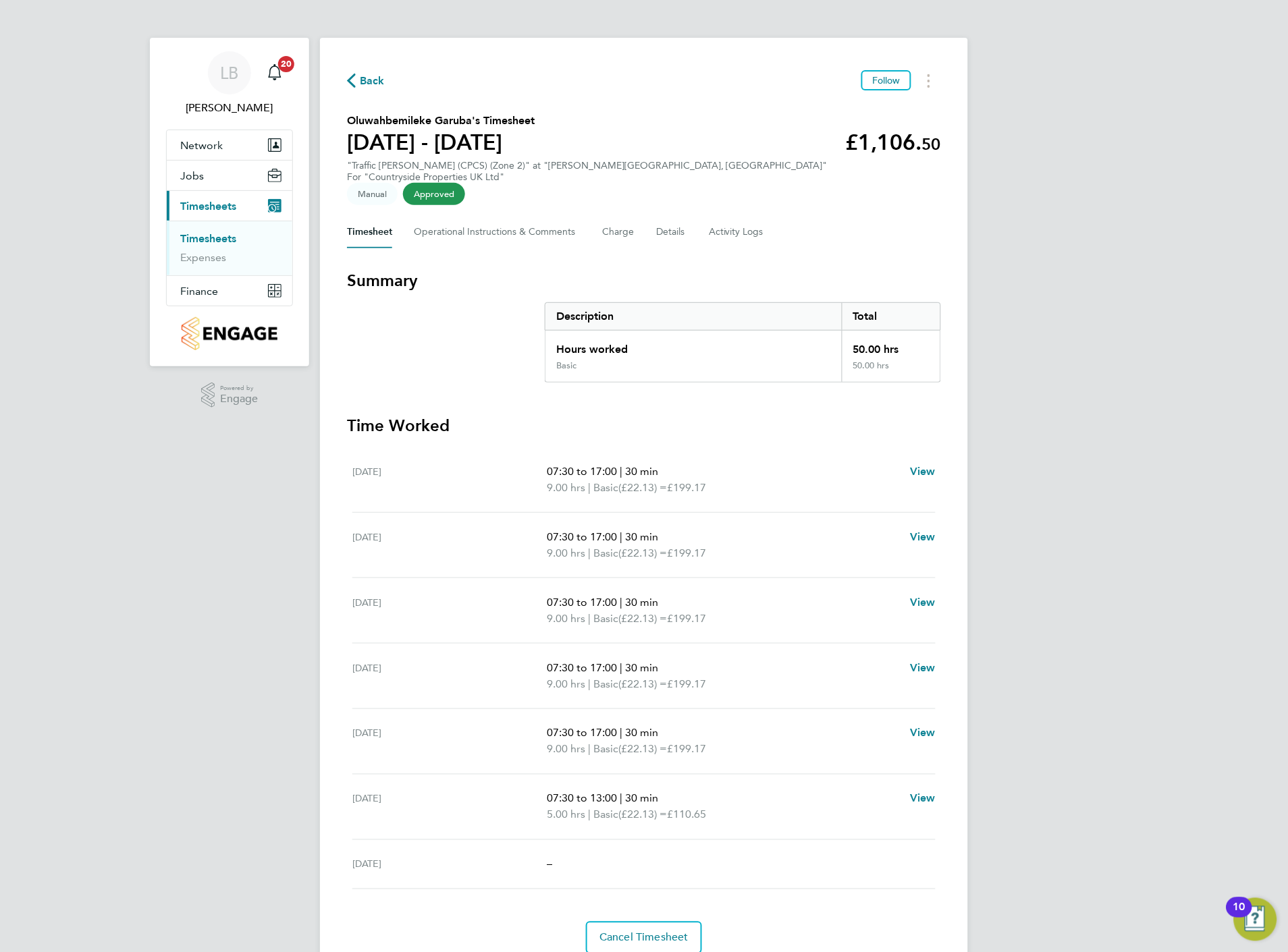
click at [210, 238] on link "Timesheets" at bounding box center [208, 238] width 56 height 13
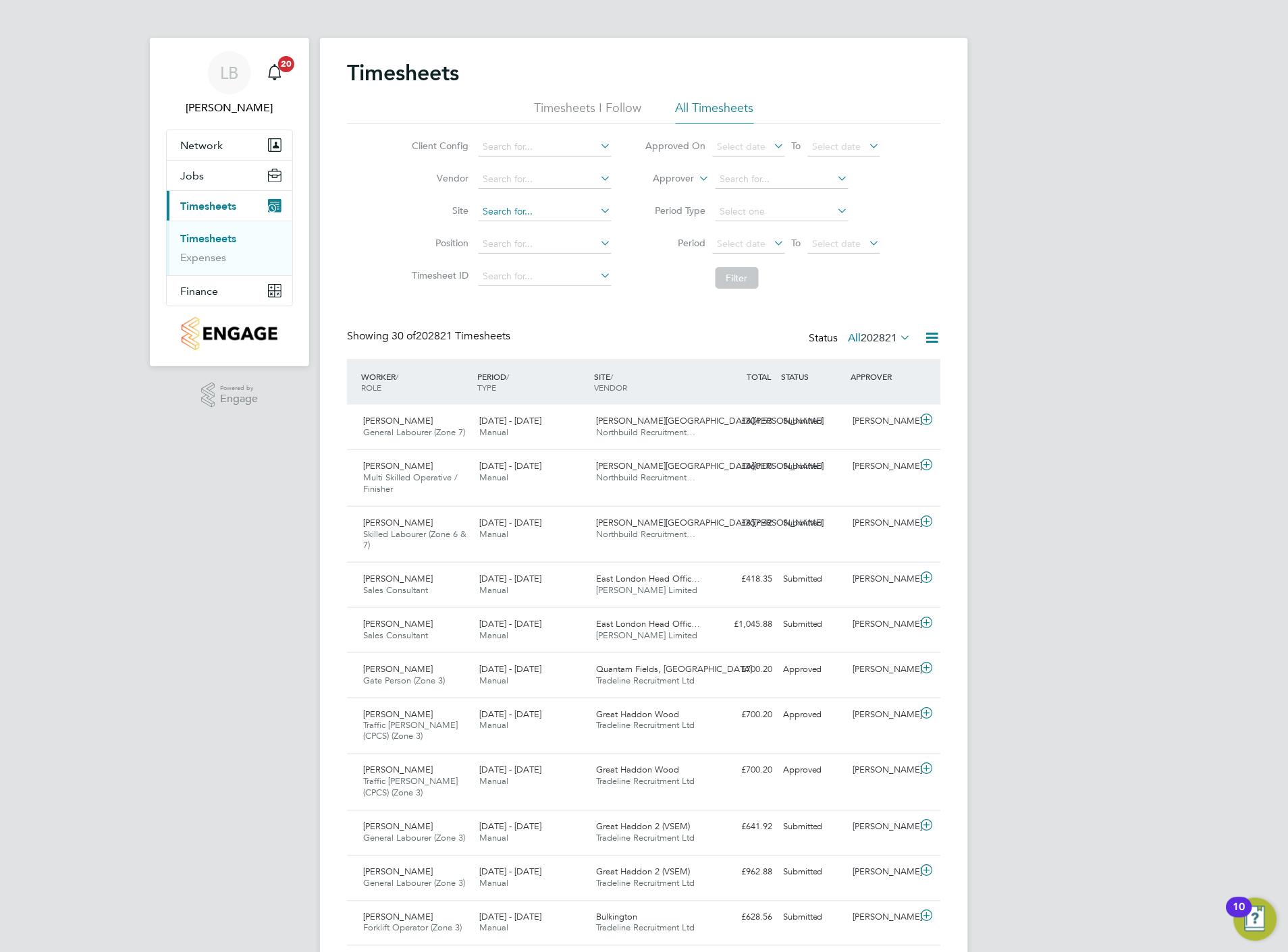
click at [504, 207] on input at bounding box center [545, 212] width 133 height 19
click at [516, 247] on li "Cogge shall Mill, Coggeshall" at bounding box center [557, 248] width 160 height 18
type input "[PERSON_NAME] Mill, [GEOGRAPHIC_DATA]"
click at [745, 277] on button "Filter" at bounding box center [738, 278] width 43 height 22
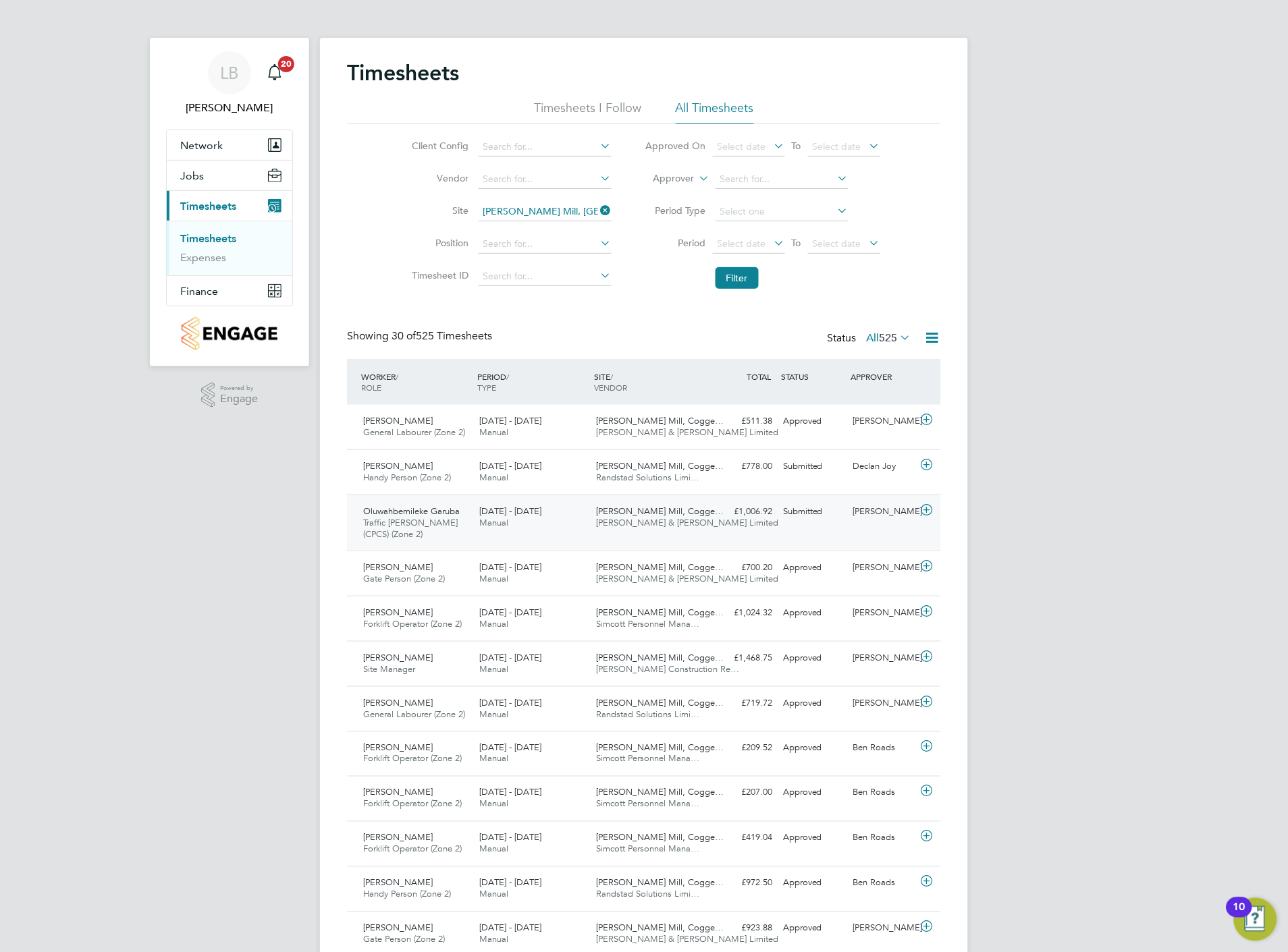
click at [927, 509] on icon at bounding box center [927, 510] width 17 height 11
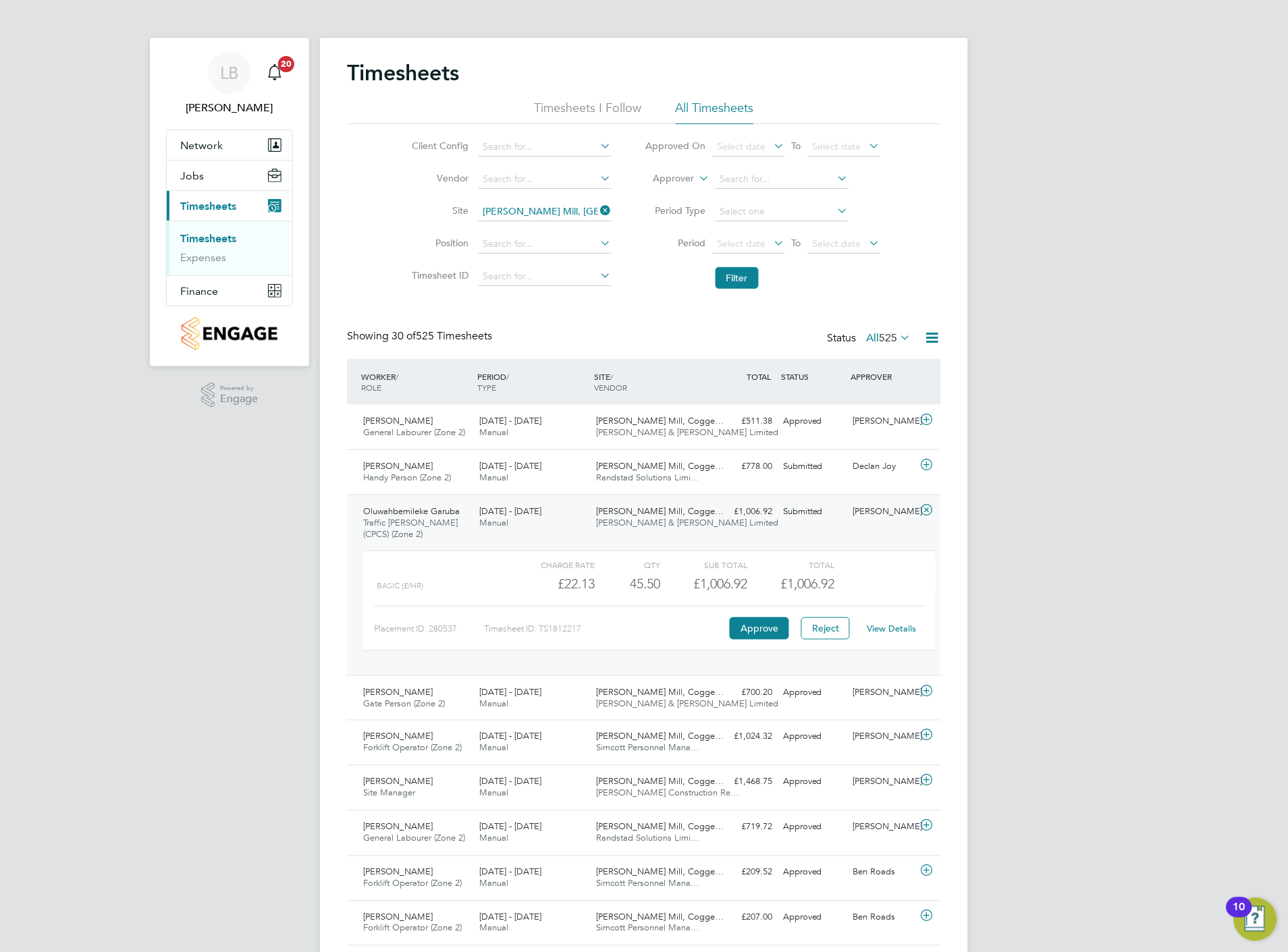
click at [893, 629] on link "View Details" at bounding box center [892, 628] width 49 height 11
click at [738, 280] on button "Filter" at bounding box center [738, 278] width 43 height 22
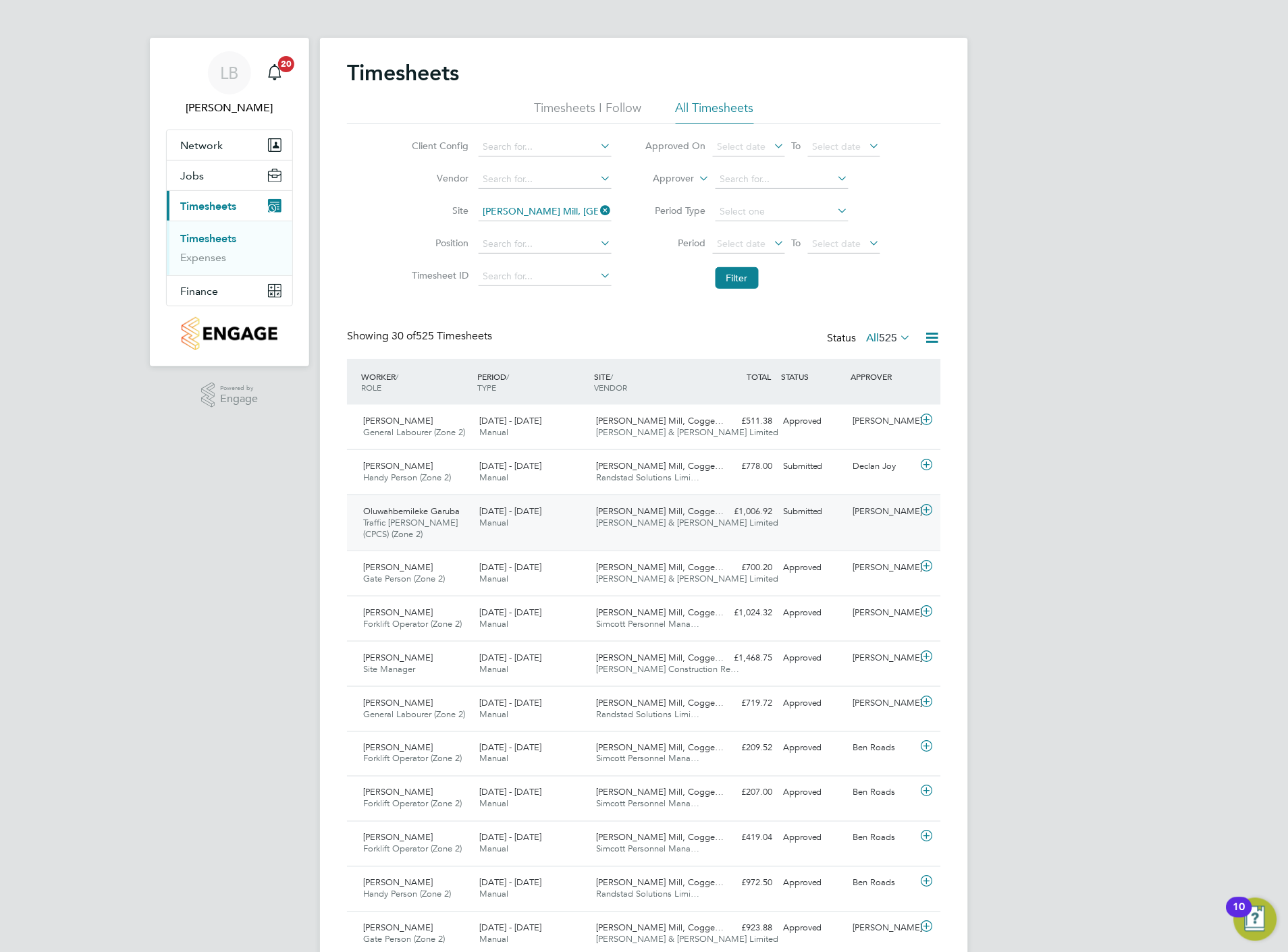
click at [925, 511] on icon at bounding box center [927, 510] width 17 height 11
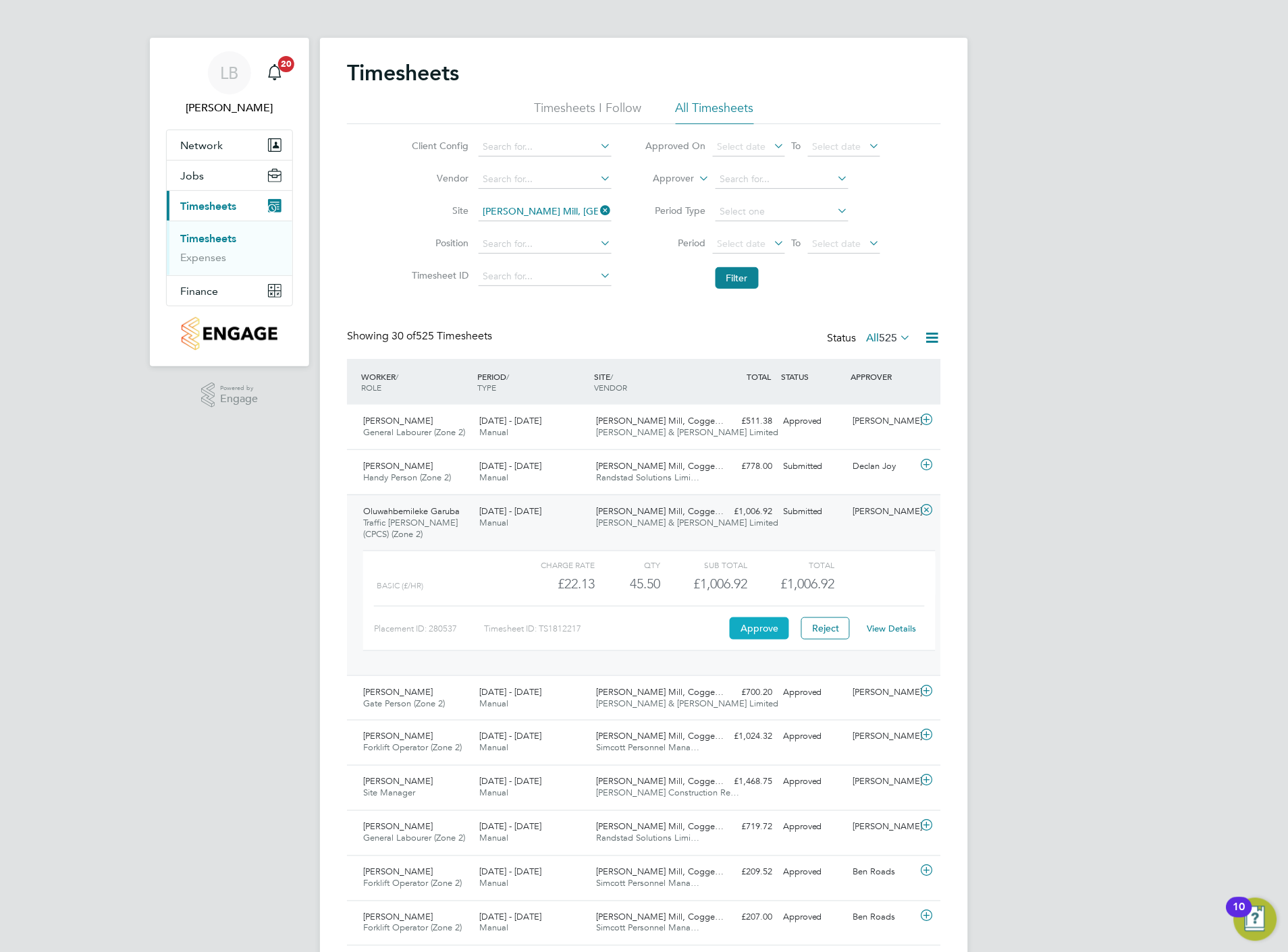
click at [757, 629] on button "Approve" at bounding box center [759, 628] width 60 height 22
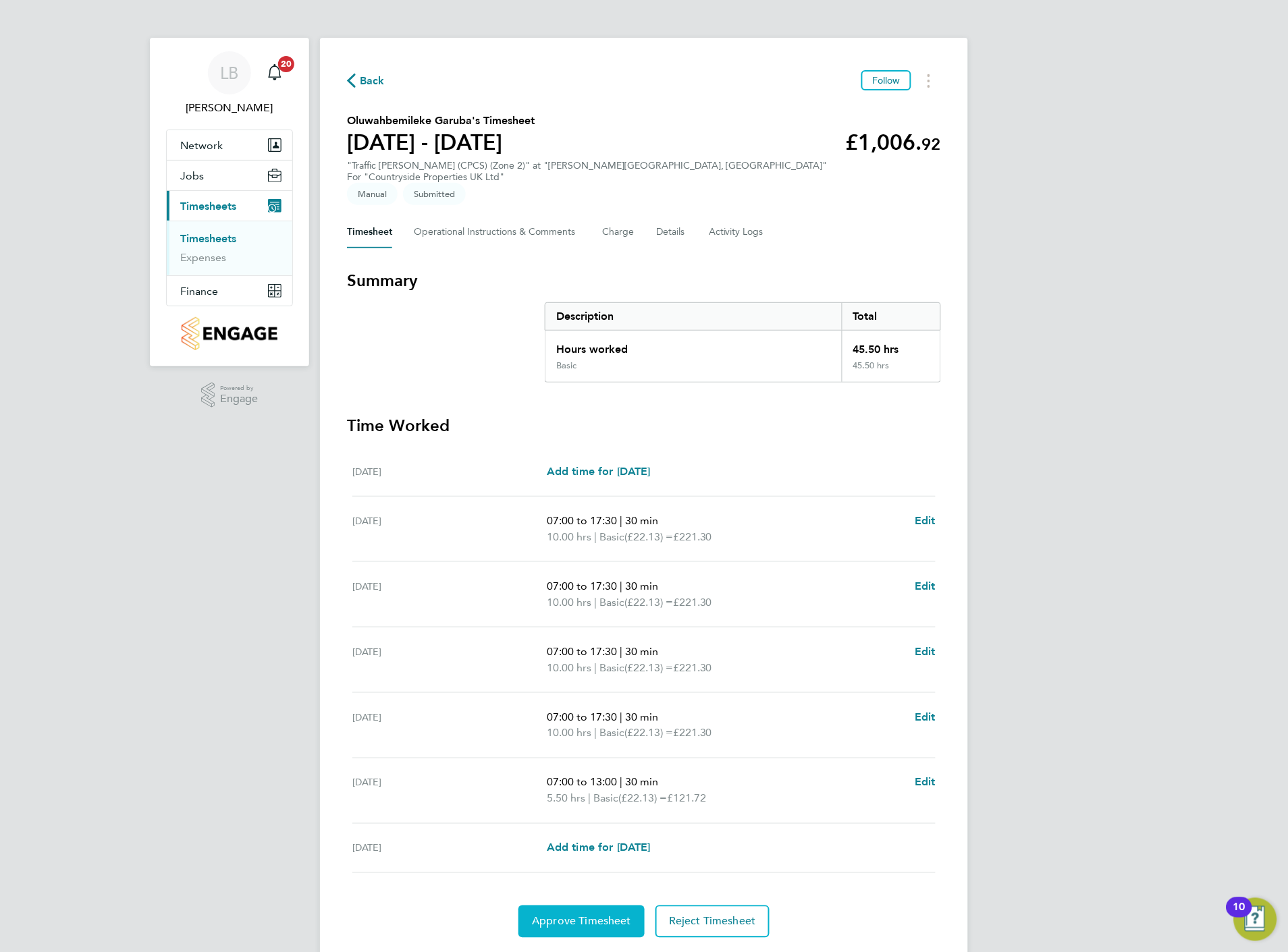
click at [586, 915] on span "Approve Timesheet" at bounding box center [581, 922] width 99 height 14
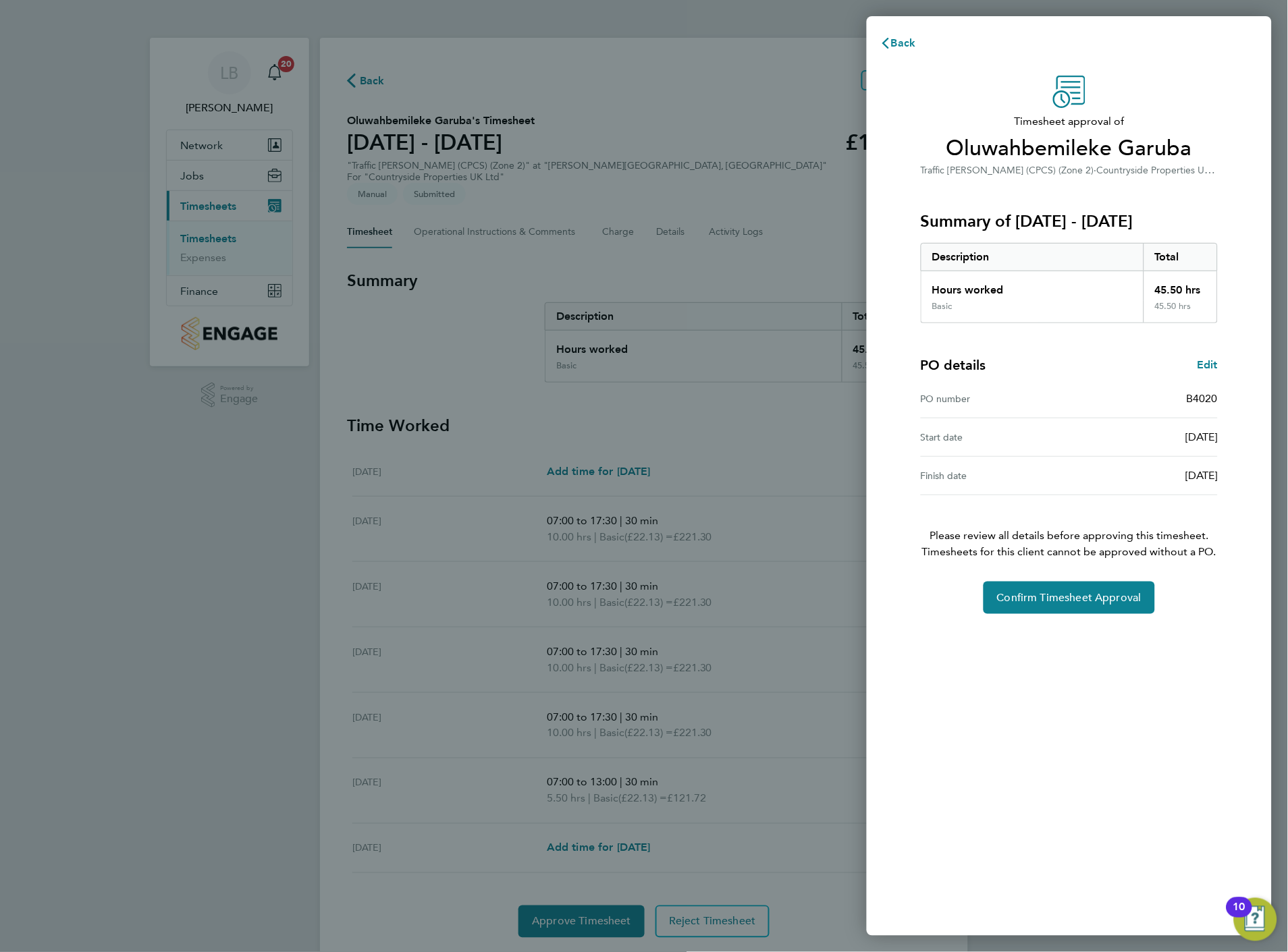
click at [1035, 576] on div "Timesheet approval of Oluwahbemileke Garuba Traffic [PERSON_NAME] (CPCS) (Zone …" at bounding box center [1070, 345] width 330 height 539
click at [1037, 589] on button "Confirm Timesheet Approval" at bounding box center [1069, 598] width 172 height 33
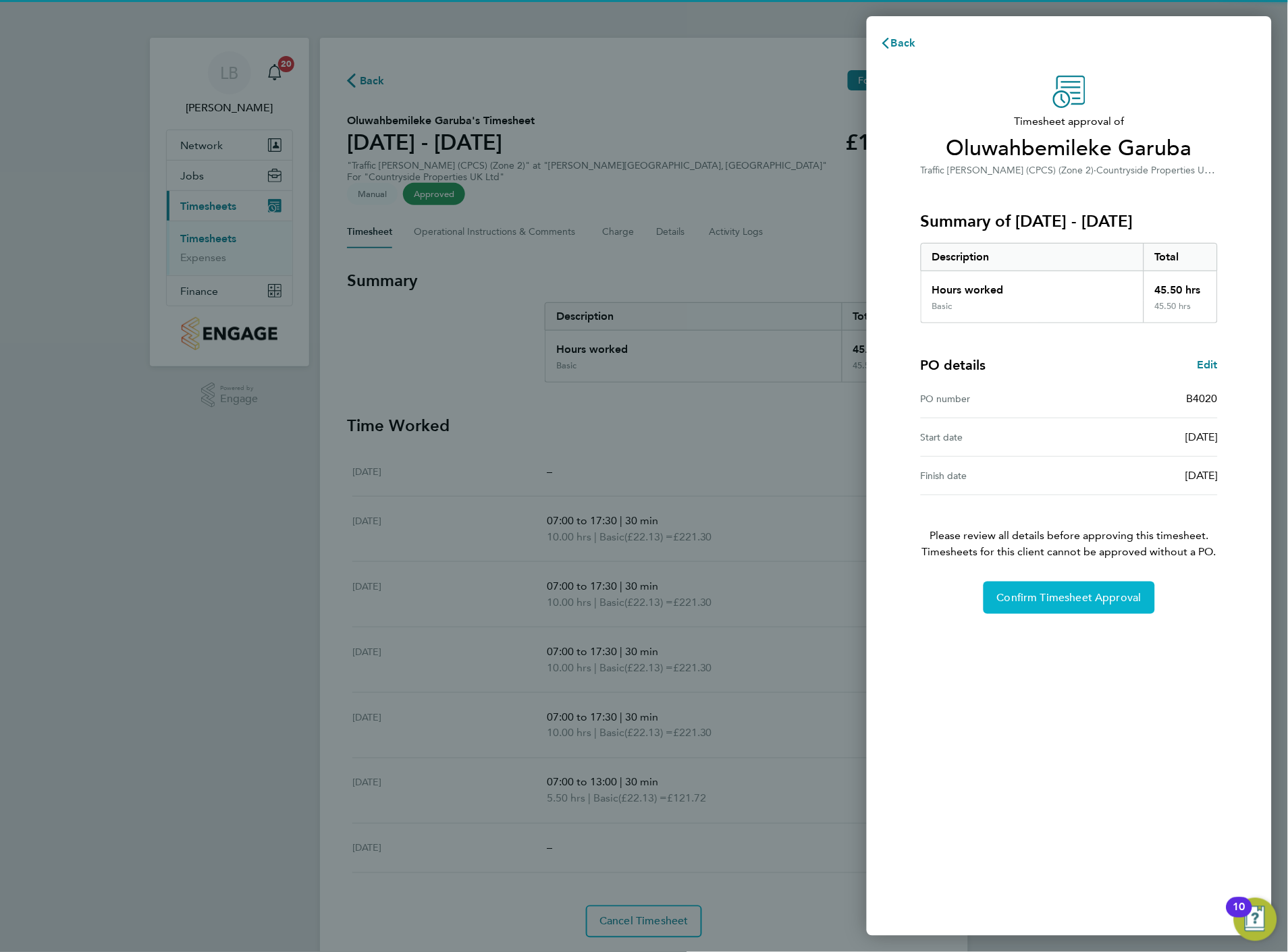
click at [1046, 597] on span "Confirm Timesheet Approval" at bounding box center [1070, 598] width 145 height 14
